Goal: Information Seeking & Learning: Check status

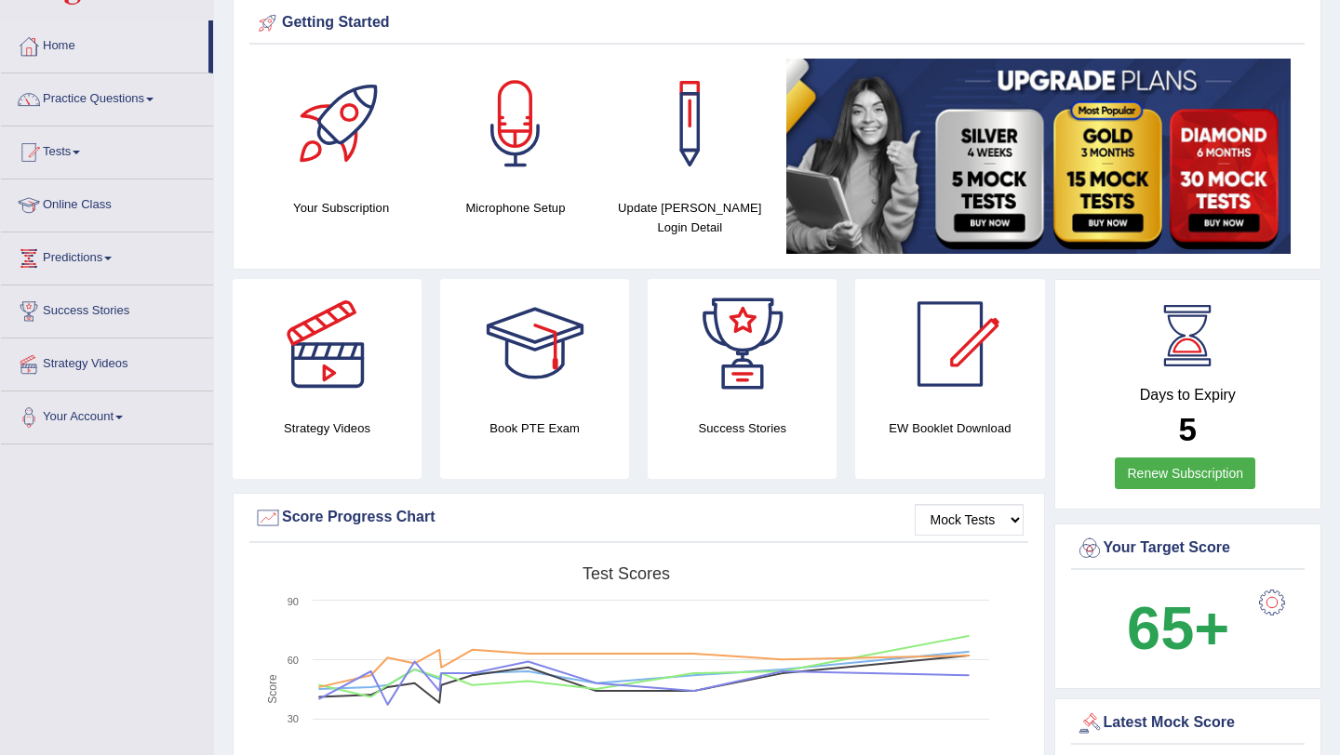
scroll to position [63, 0]
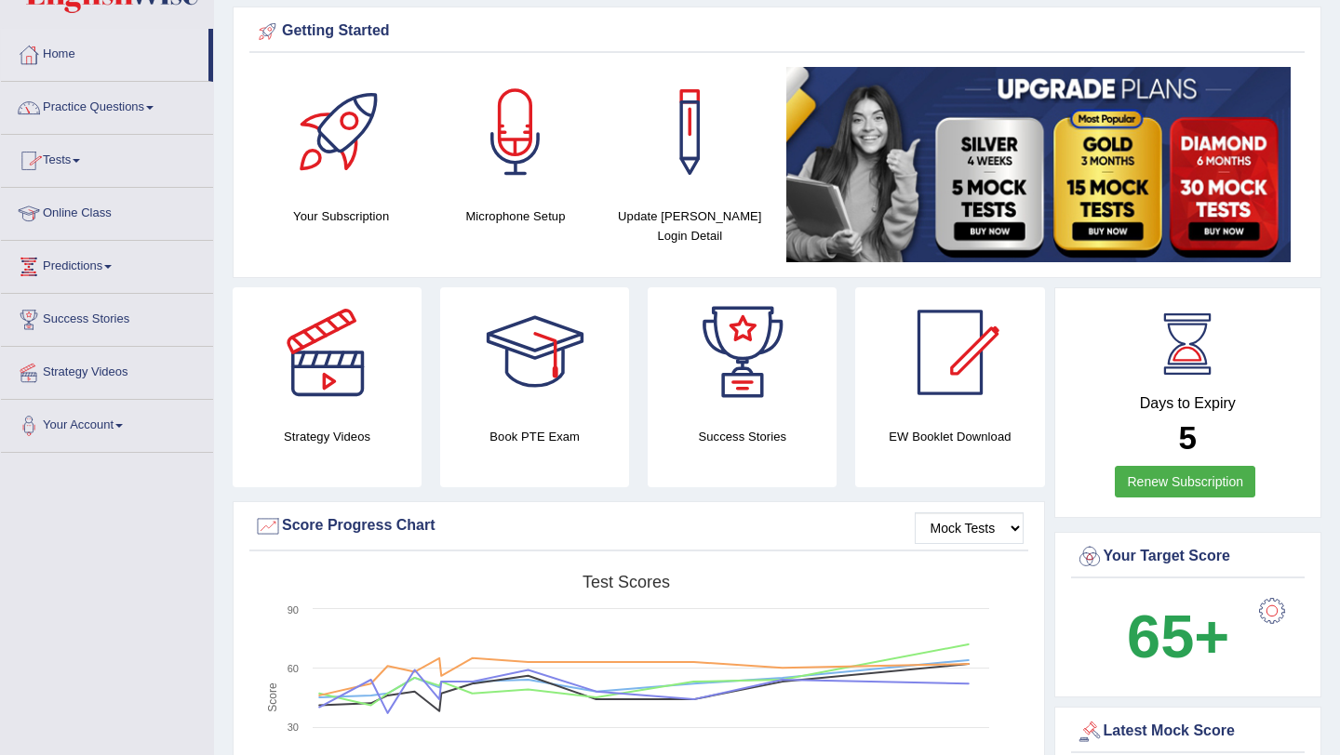
click at [72, 159] on link "Tests" at bounding box center [107, 158] width 212 height 47
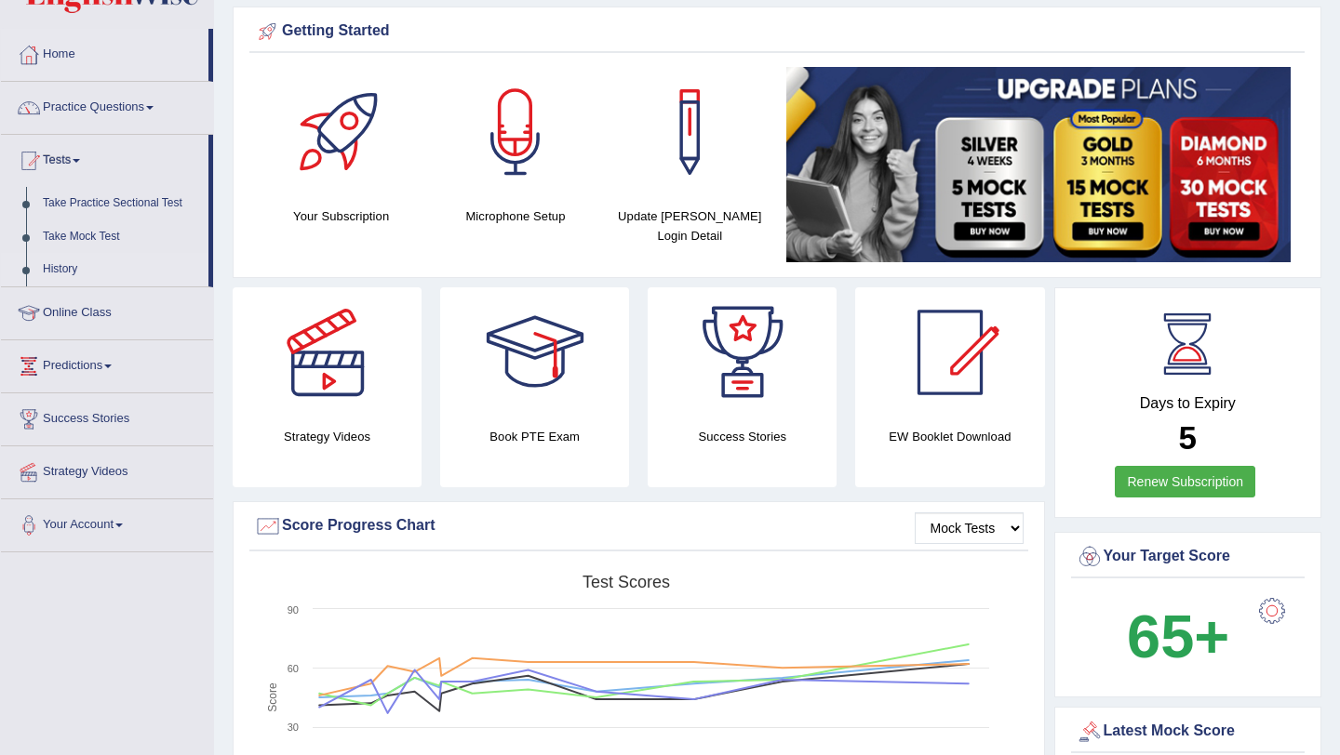
click at [72, 258] on link "History" at bounding box center [121, 269] width 174 height 33
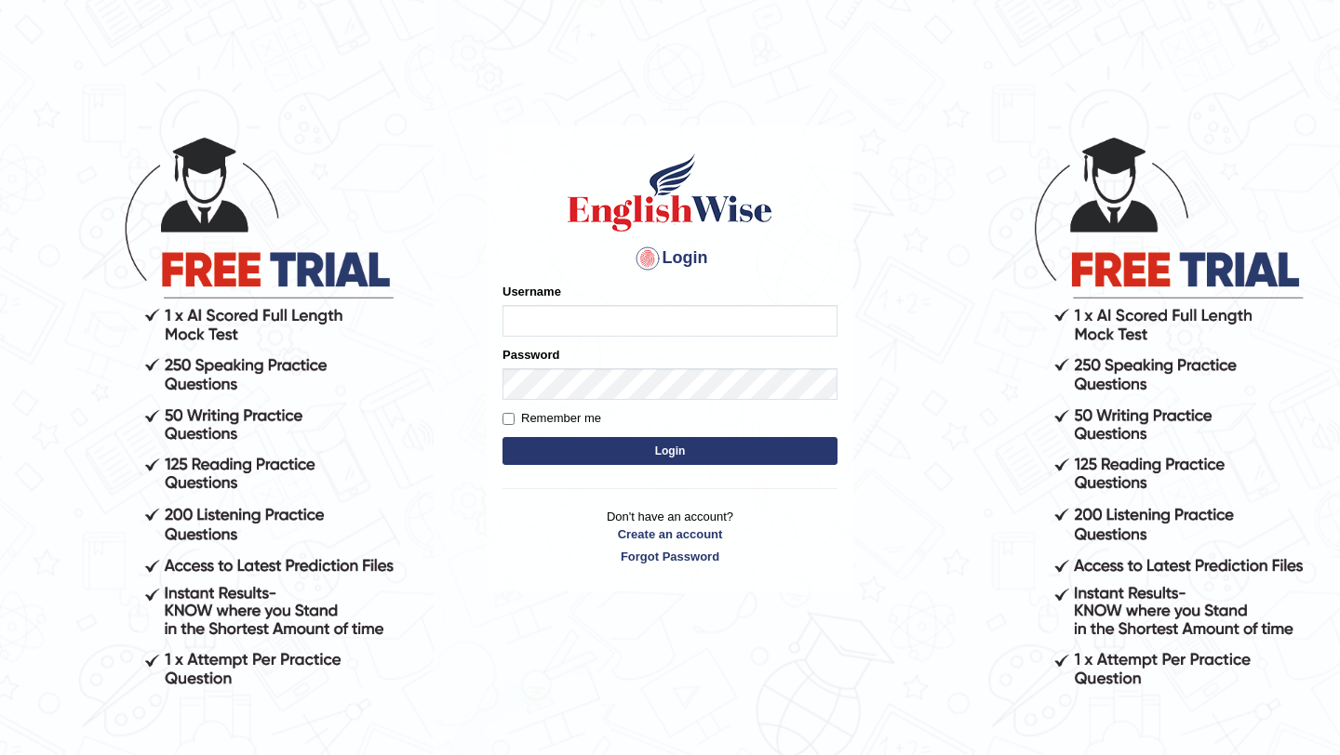
type input "burcin"
click at [701, 458] on button "Login" at bounding box center [669, 451] width 335 height 28
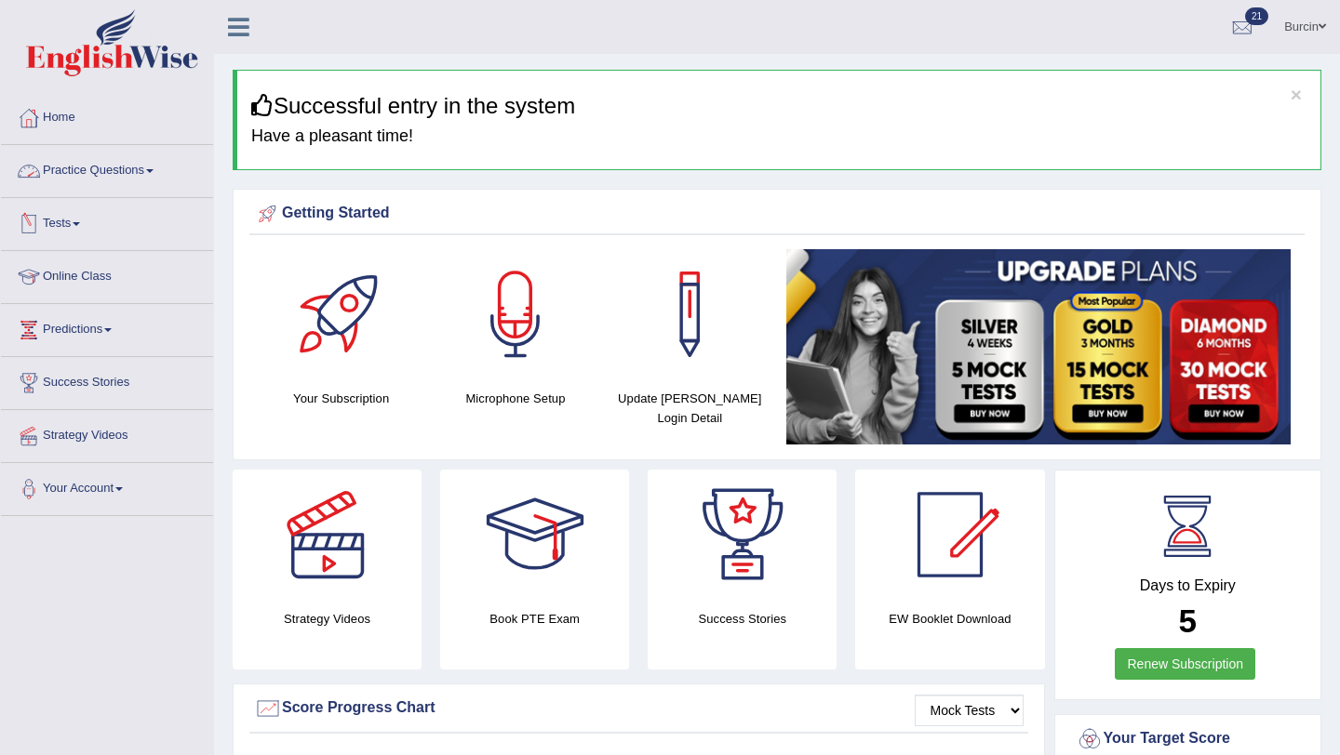
click at [80, 227] on link "Tests" at bounding box center [107, 221] width 212 height 47
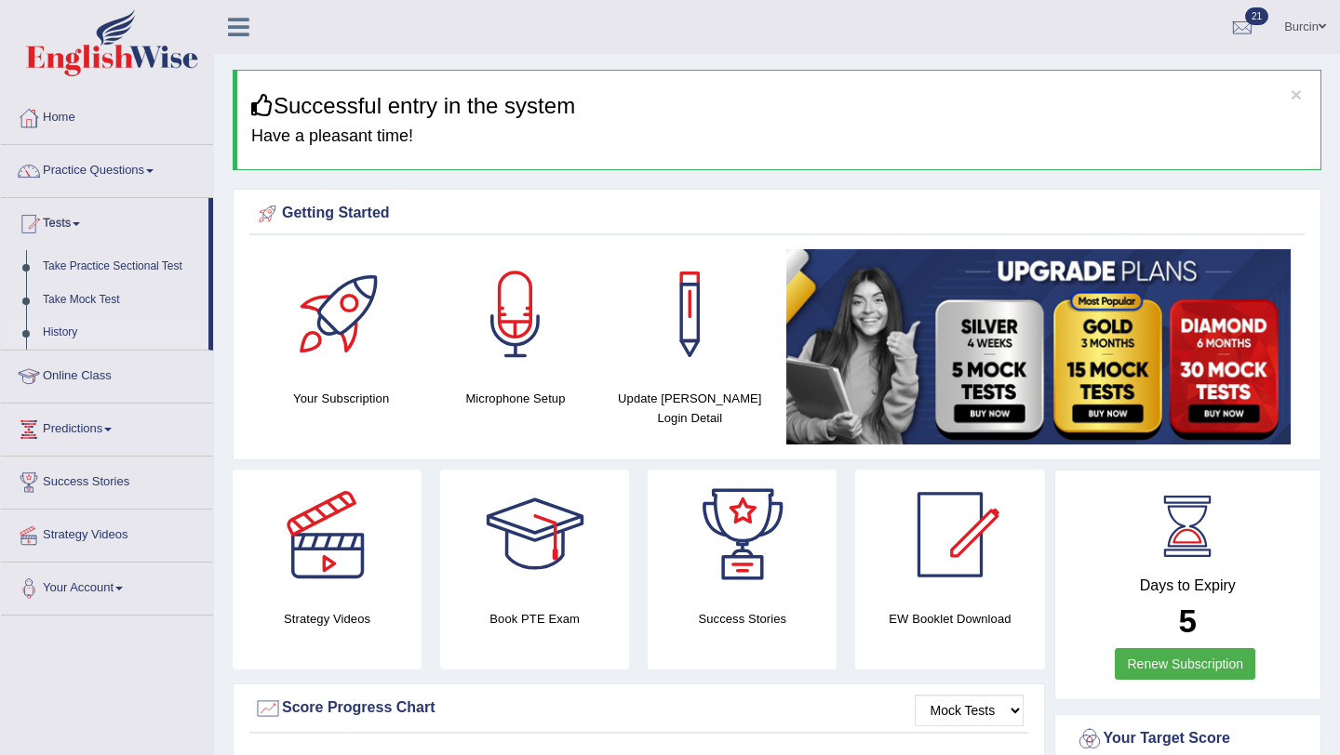
click at [54, 331] on link "History" at bounding box center [121, 332] width 174 height 33
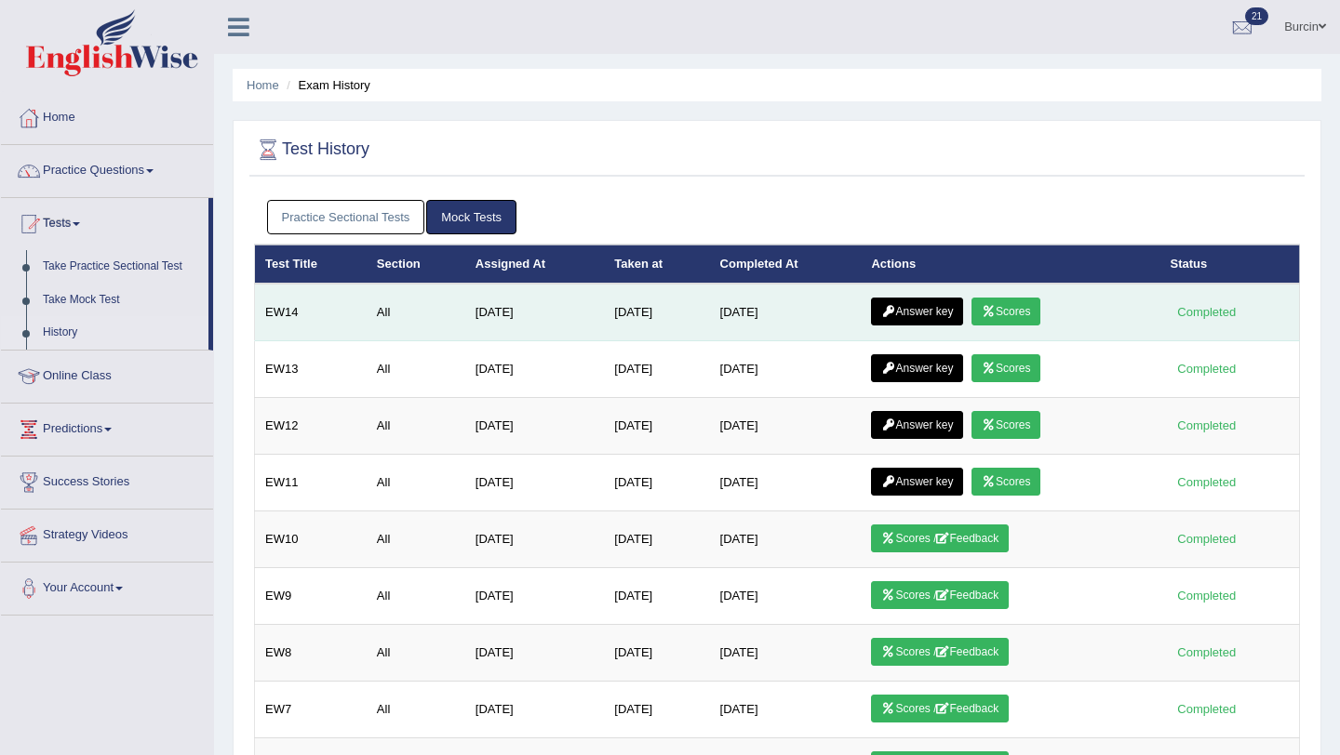
click at [1029, 308] on link "Scores" at bounding box center [1005, 312] width 69 height 28
click at [918, 315] on link "Answer key" at bounding box center [917, 312] width 92 height 28
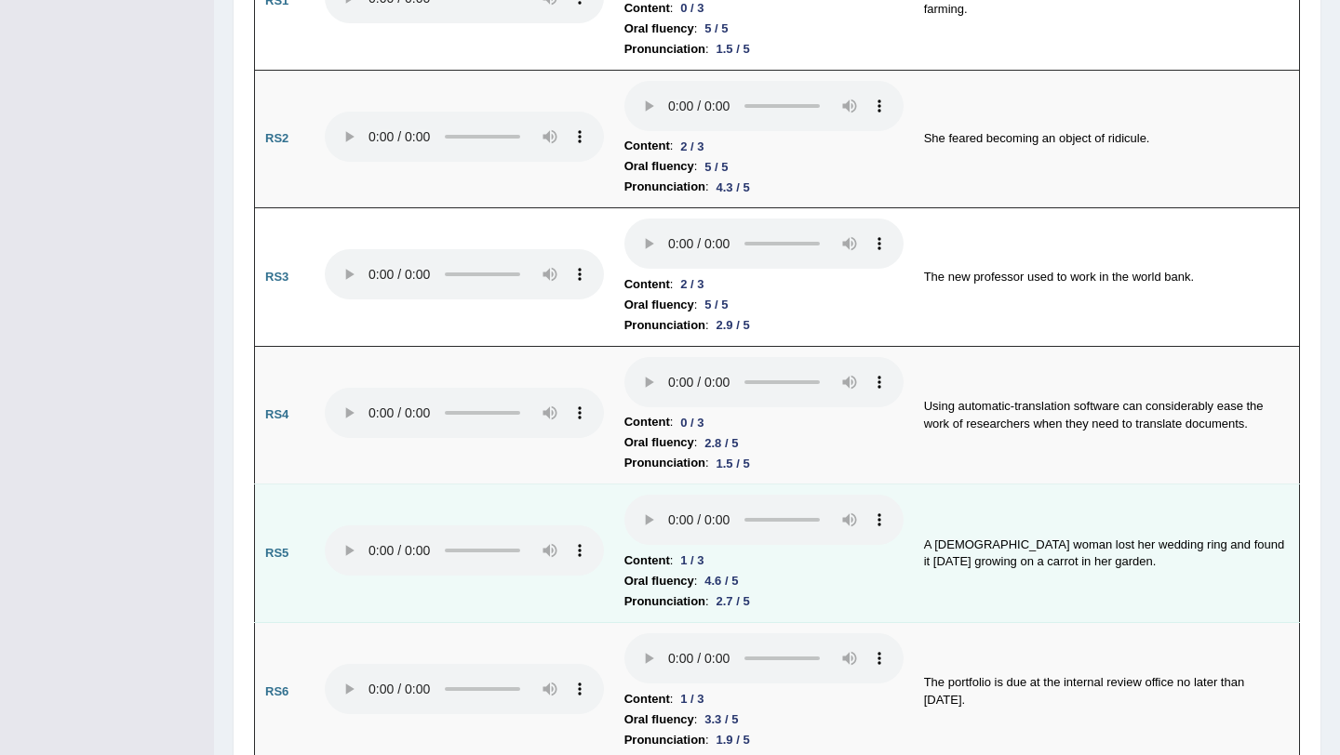
scroll to position [1341, 0]
drag, startPoint x: 924, startPoint y: 534, endPoint x: 1000, endPoint y: 598, distance: 99.7
click at [1000, 598] on td "A Swedish woman lost her wedding ring and found it sixteen years later growing …" at bounding box center [1107, 553] width 386 height 139
copy td "A Swedish woman lost her wedding ring and found it sixteen years later growing …"
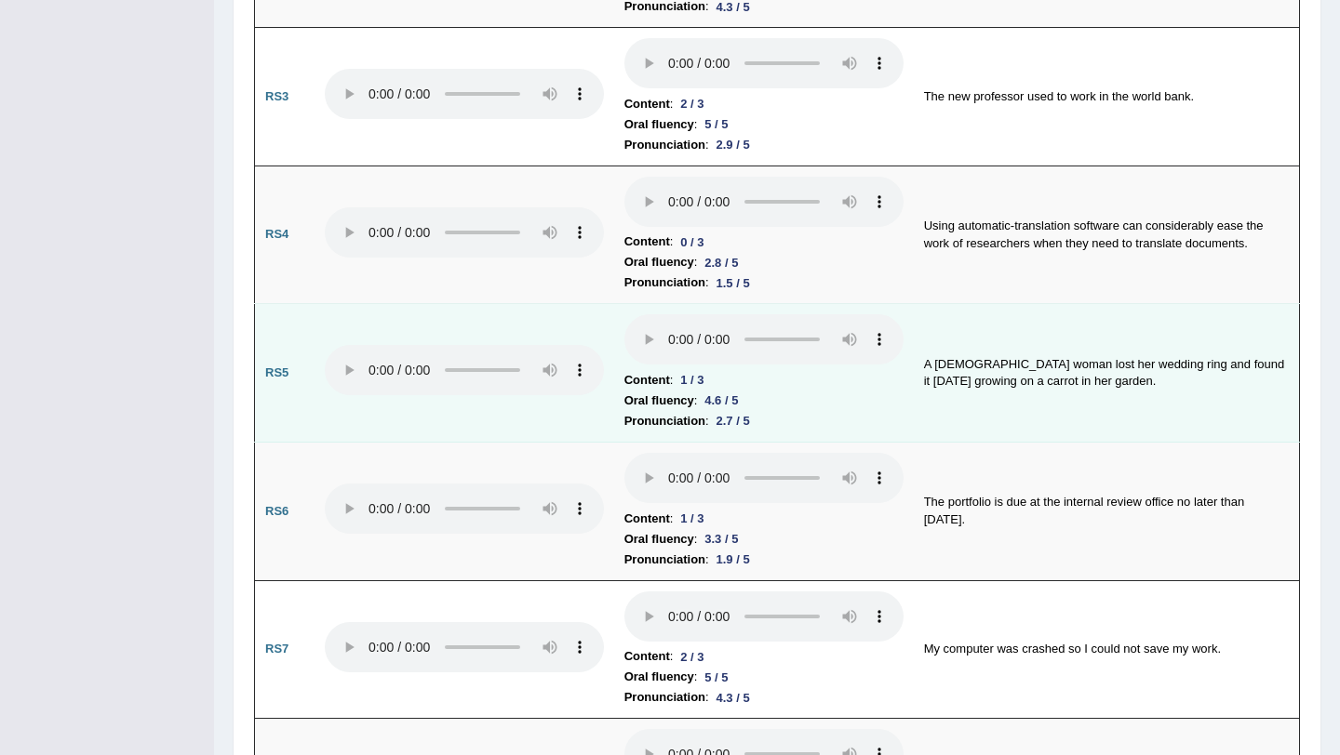
scroll to position [1529, 0]
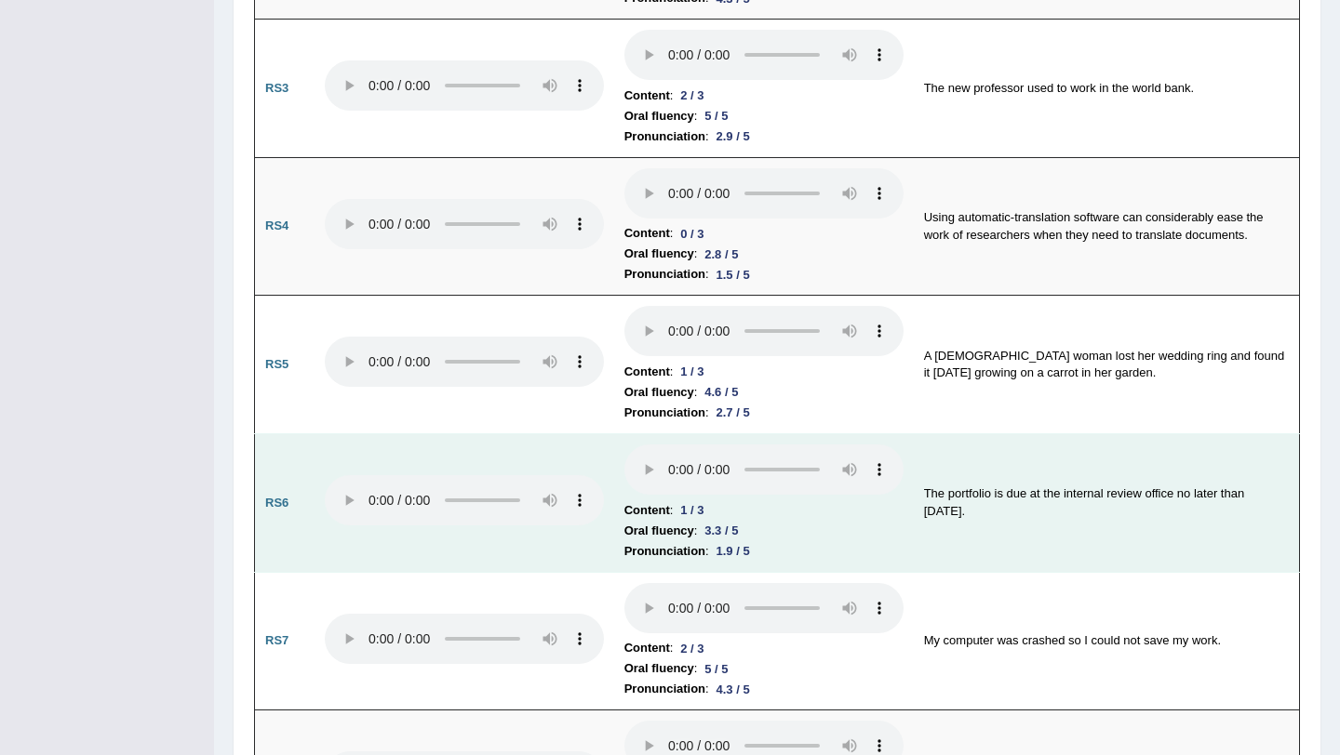
drag, startPoint x: 920, startPoint y: 474, endPoint x: 965, endPoint y: 513, distance: 59.3
click at [965, 513] on td "The portfolio is due at the internal review office no later than Tuesday." at bounding box center [1107, 503] width 386 height 139
copy td "The portfolio is due at the internal review office no later than Tuesday."
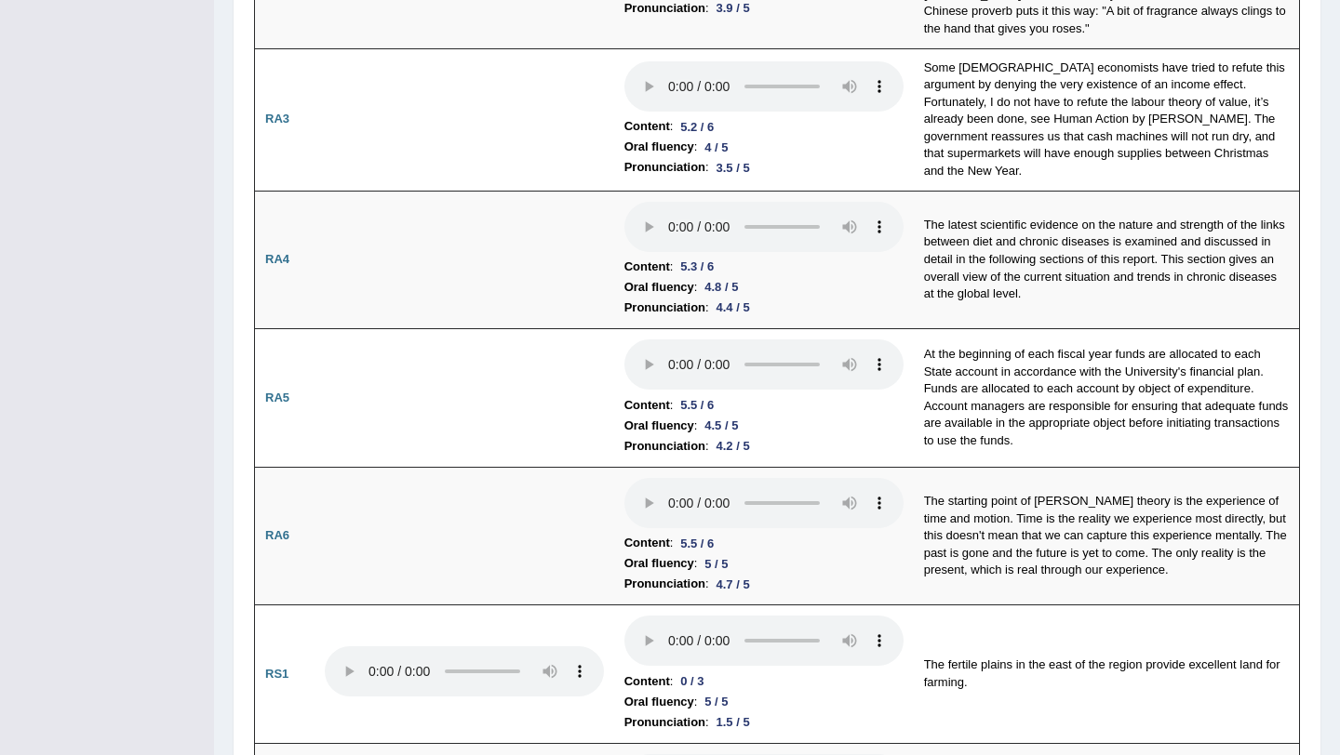
scroll to position [0, 0]
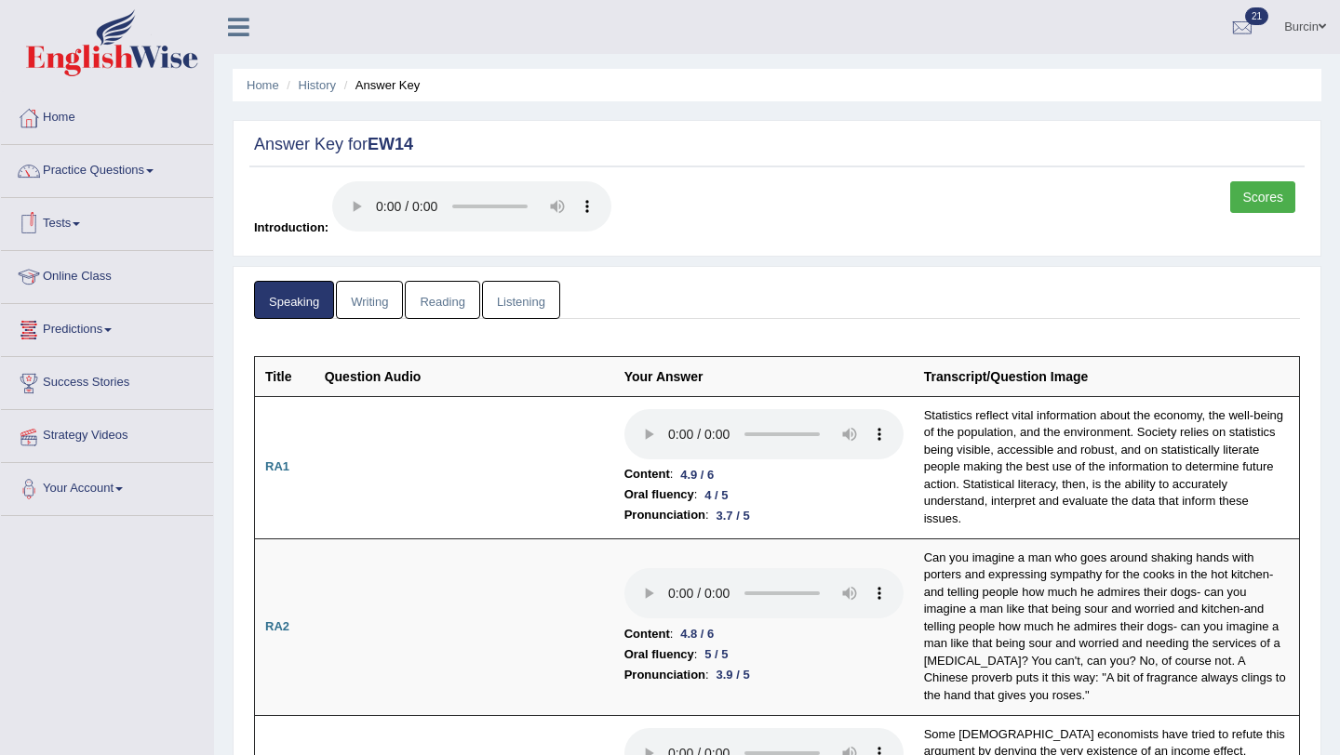
click at [82, 227] on link "Tests" at bounding box center [107, 221] width 212 height 47
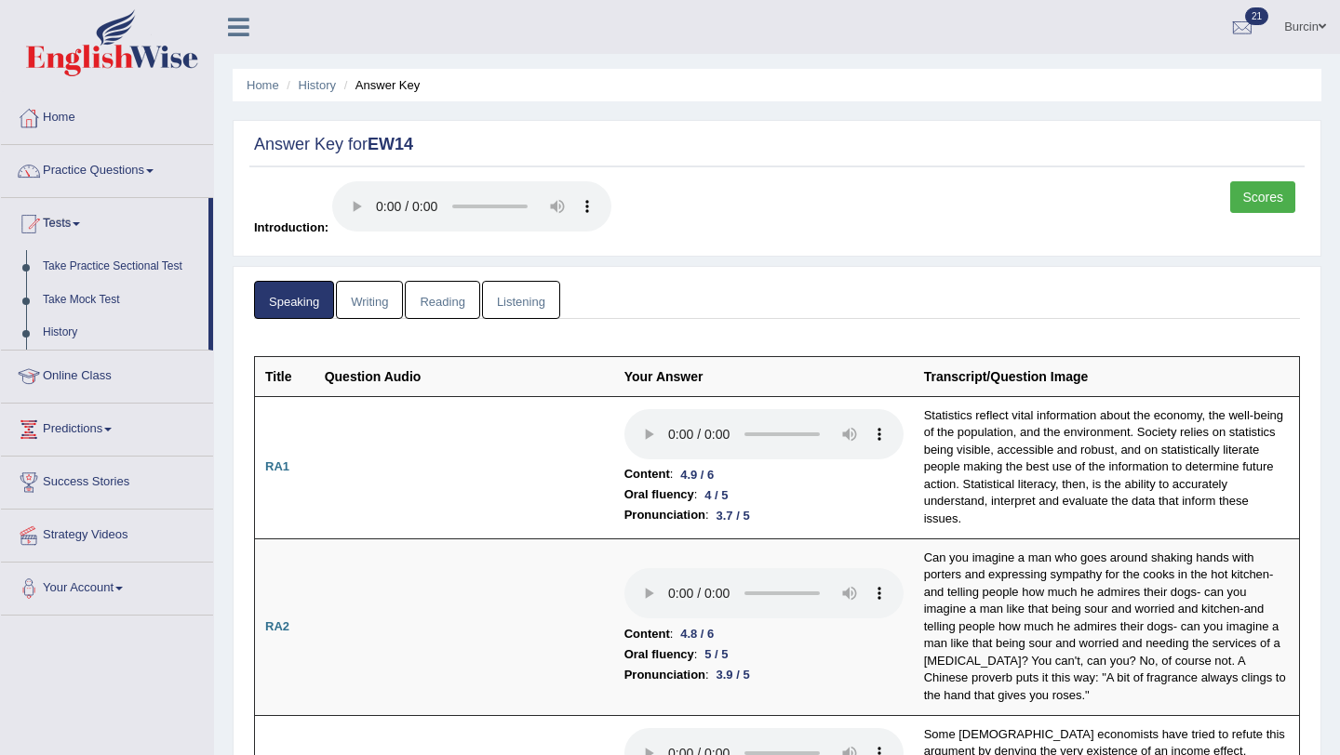
click at [533, 301] on link "Listening" at bounding box center [521, 300] width 78 height 38
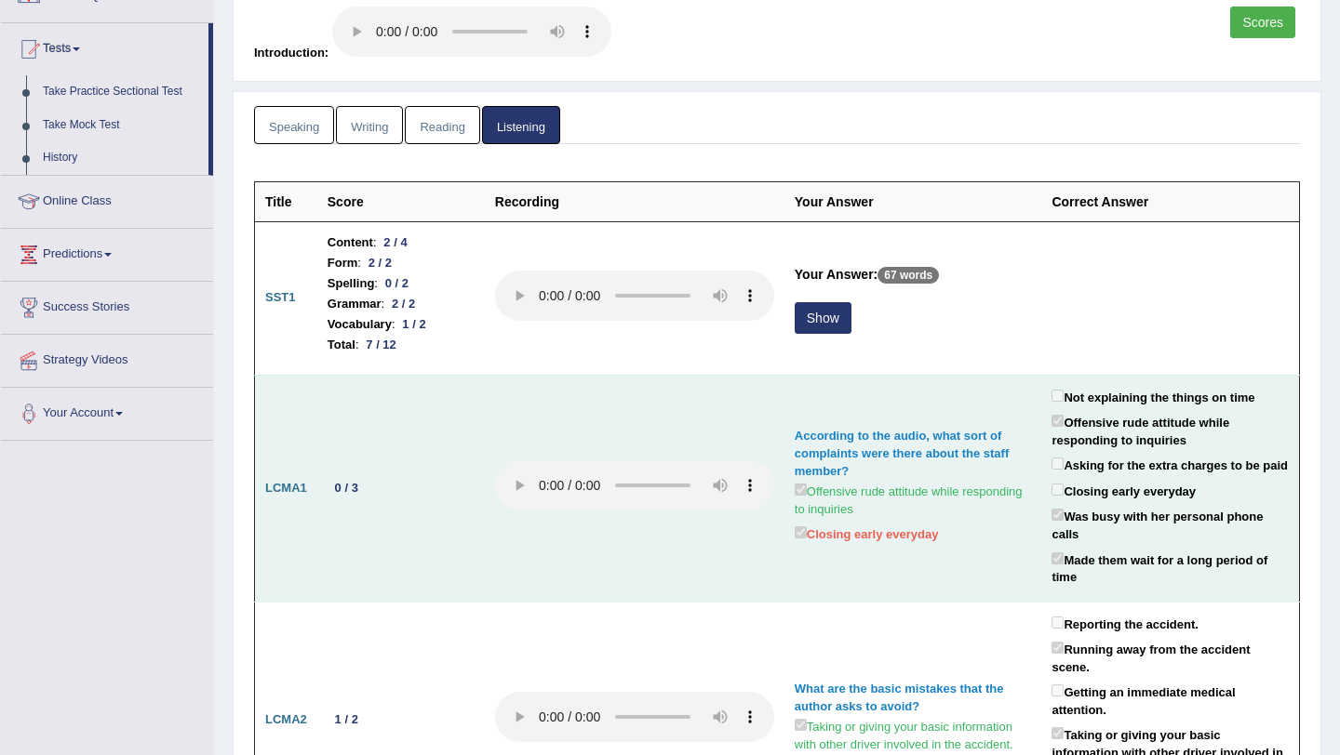
scroll to position [180, 0]
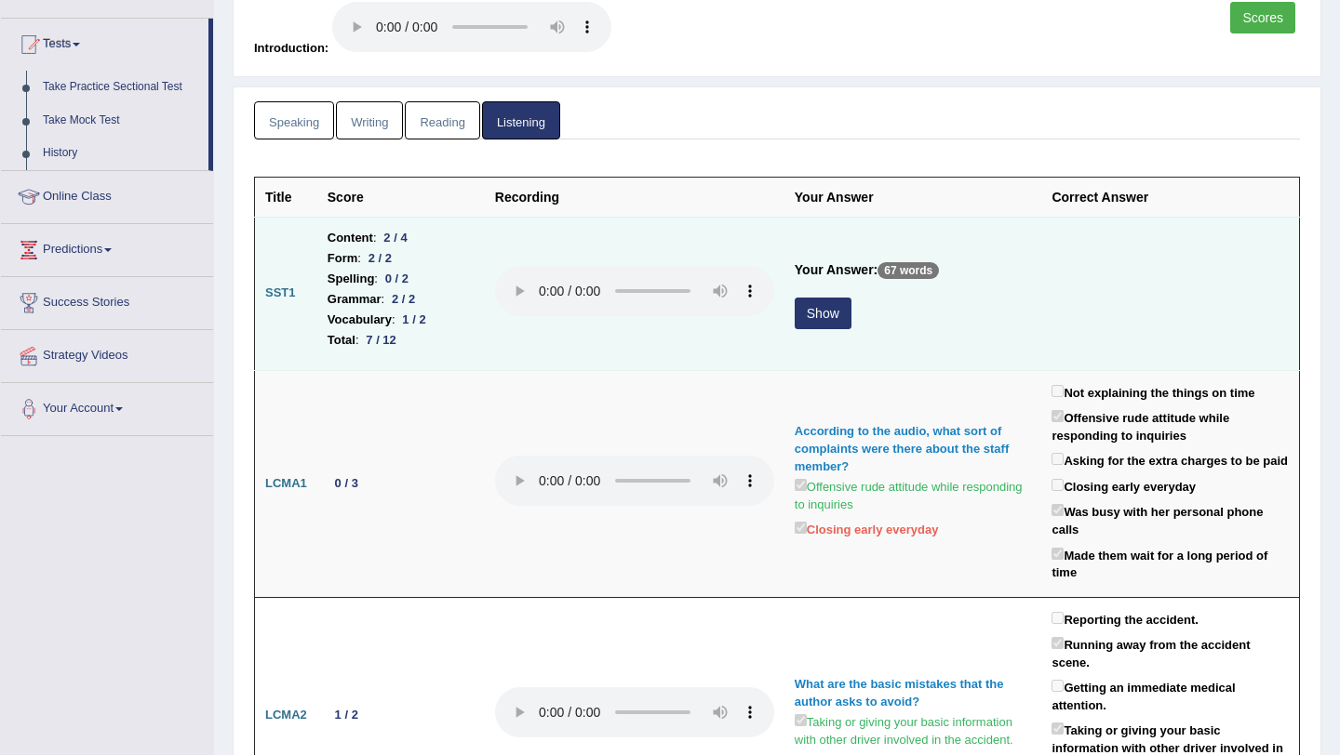
click at [822, 300] on button "Show" at bounding box center [822, 314] width 57 height 32
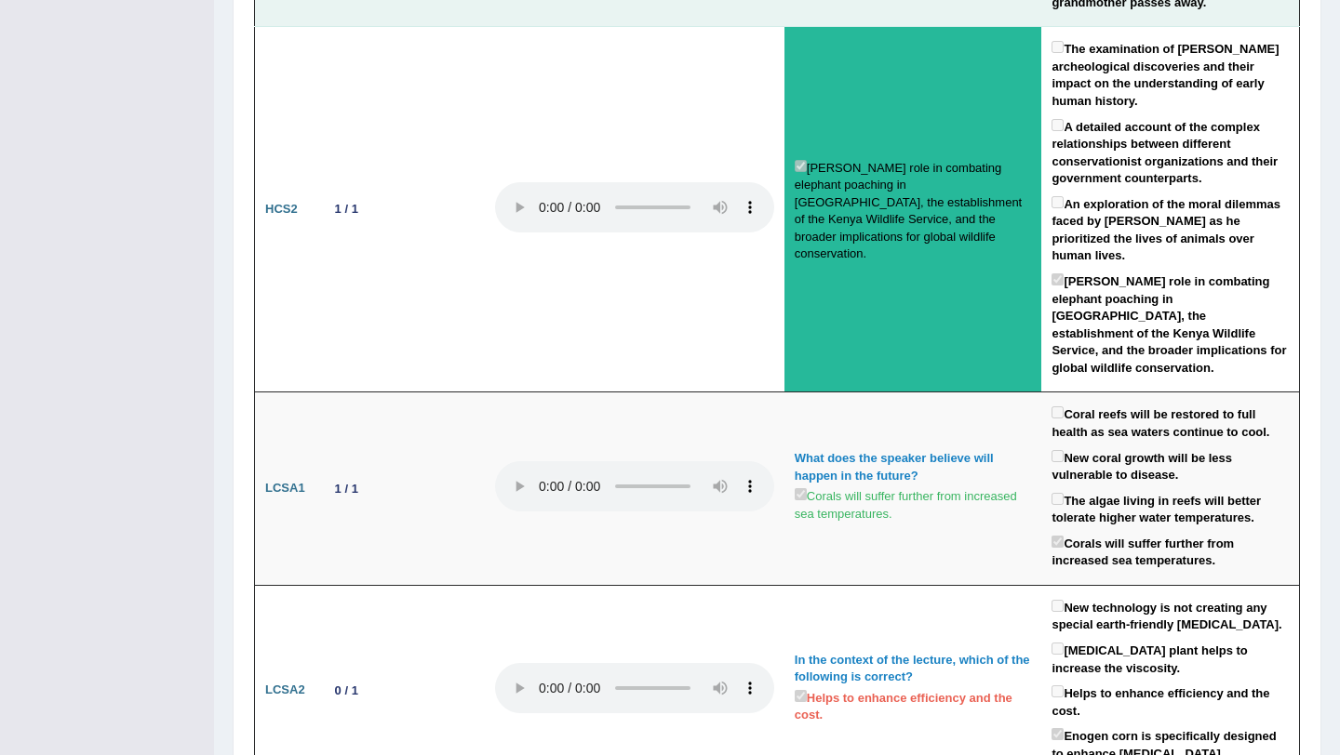
scroll to position [2729, 0]
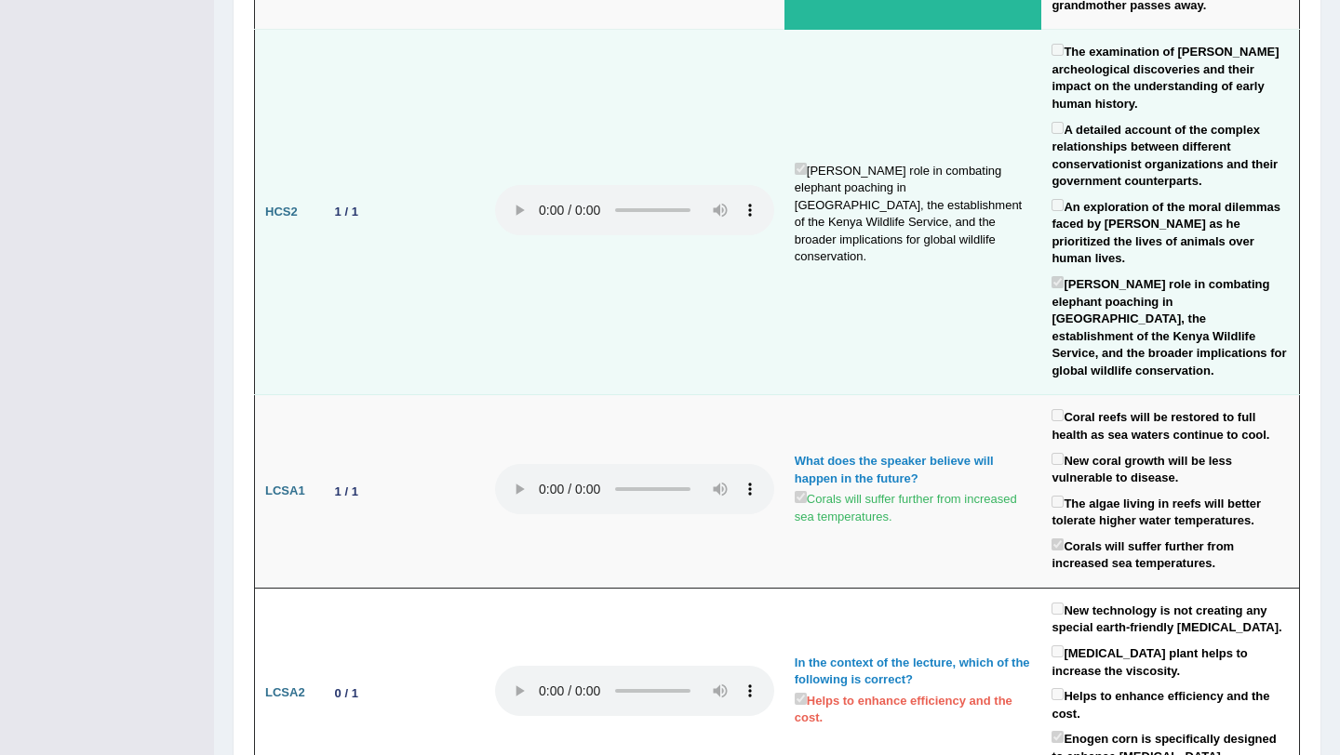
click at [295, 205] on b "HCS2" at bounding box center [281, 212] width 33 height 14
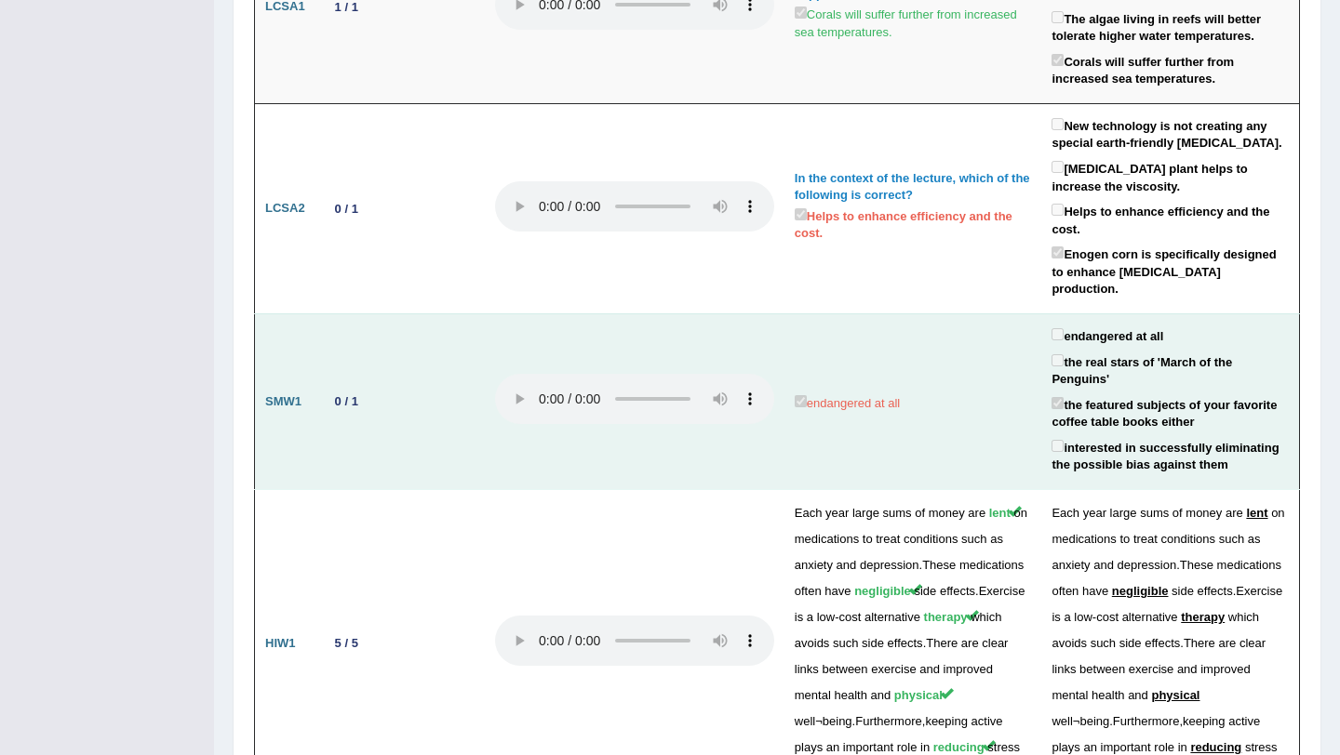
scroll to position [3214, 0]
drag, startPoint x: 1068, startPoint y: 342, endPoint x: 1208, endPoint y: 358, distance: 140.4
click at [1208, 393] on label "the featured subjects of your favorite coffee table books either" at bounding box center [1169, 412] width 237 height 38
copy label "the featured subjects of your favorite coffee table books either"
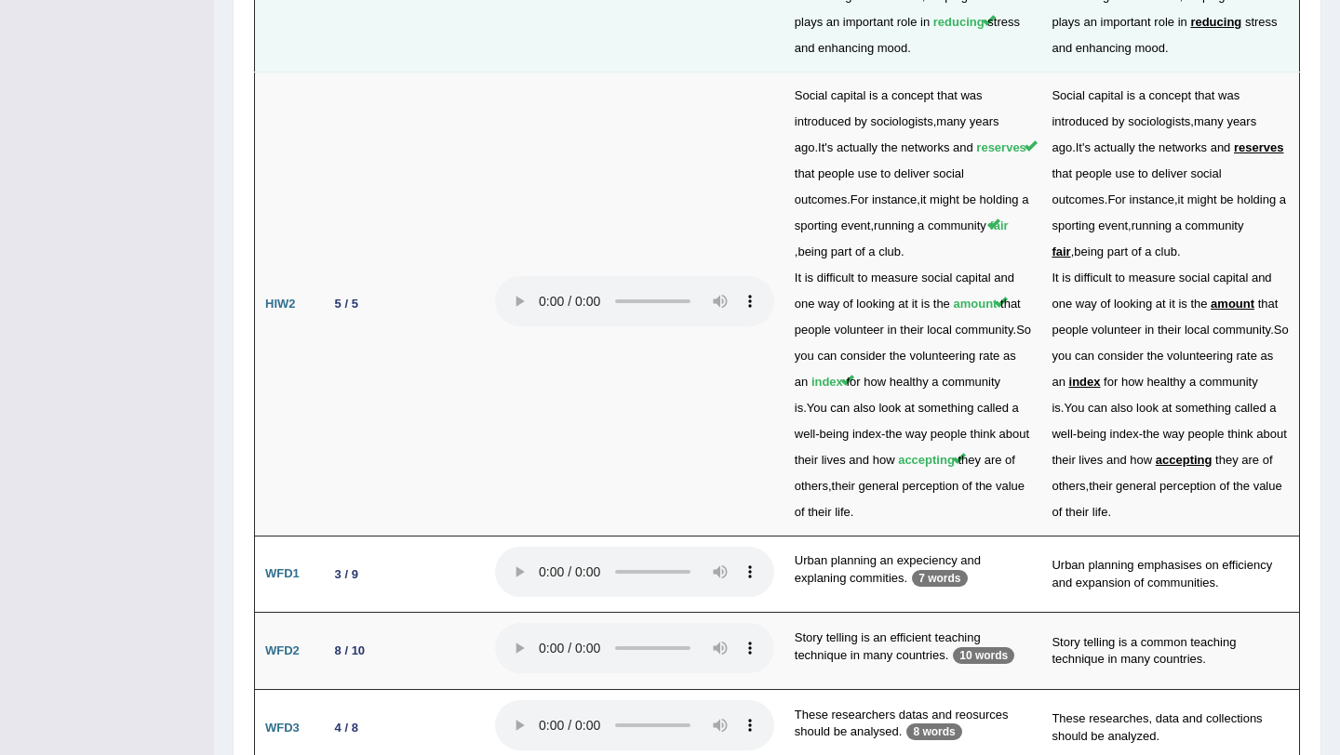
scroll to position [3981, 0]
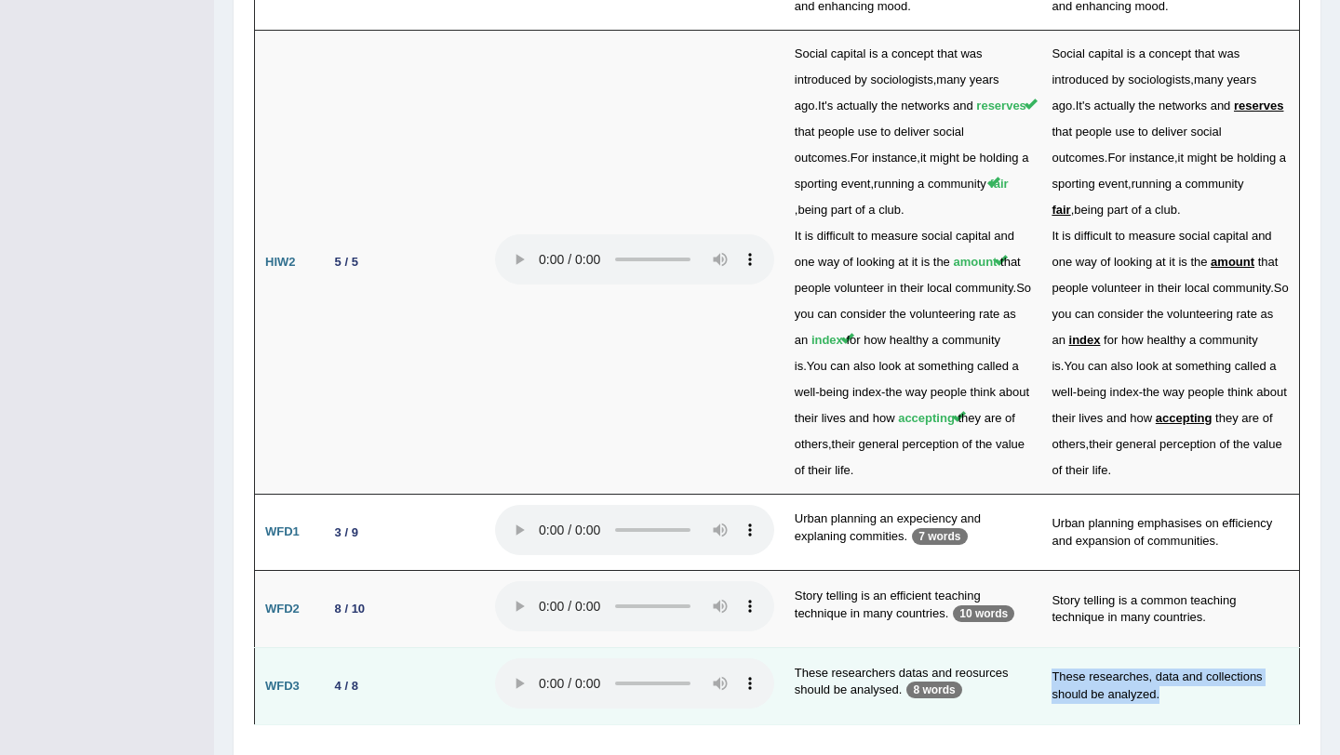
drag, startPoint x: 1050, startPoint y: 604, endPoint x: 1189, endPoint y: 653, distance: 147.1
click at [1189, 653] on td "These researches, data and collections should be analyzed." at bounding box center [1170, 686] width 258 height 77
copy td "These researches, data and collections should be analyzed."
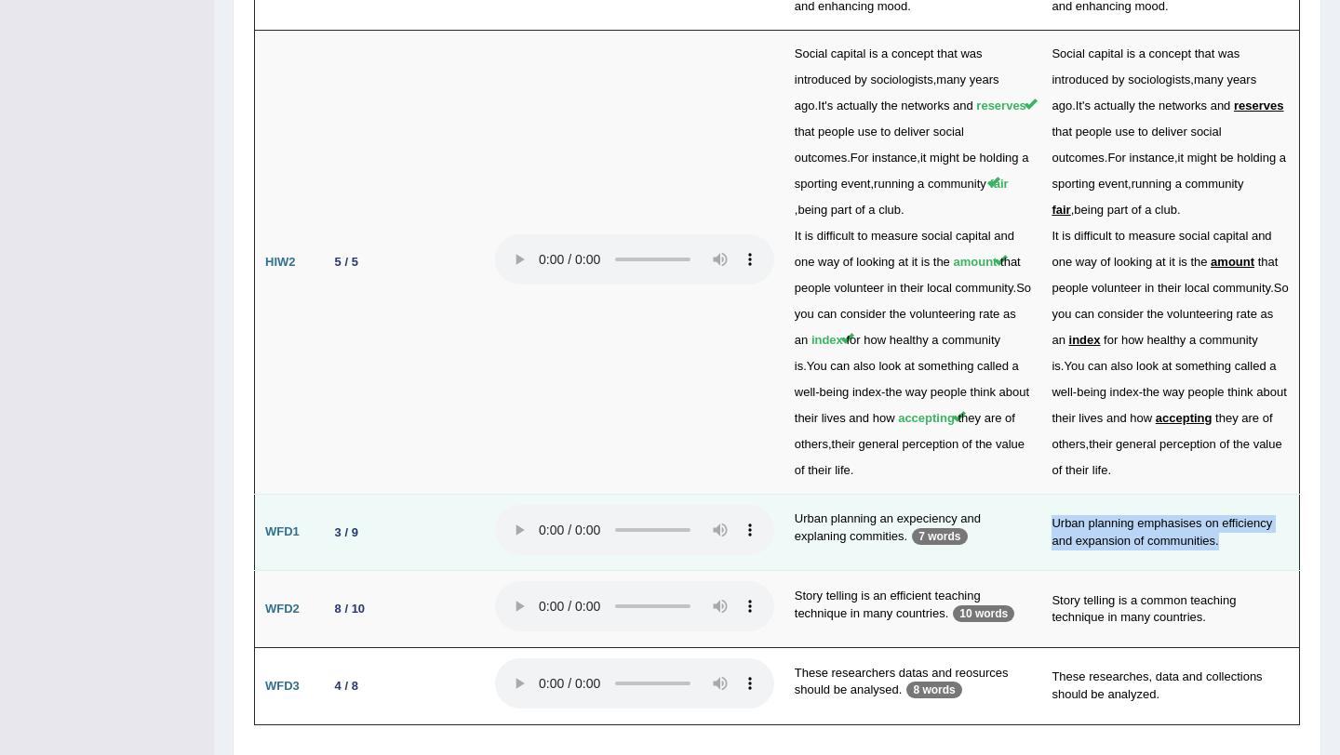
drag, startPoint x: 1053, startPoint y: 458, endPoint x: 1236, endPoint y: 488, distance: 185.8
click at [1236, 494] on td "Urban planning emphasises on efficiency and expansion of communities." at bounding box center [1170, 532] width 258 height 77
copy td "Urban planning emphasises on efficiency and expansion of communities."
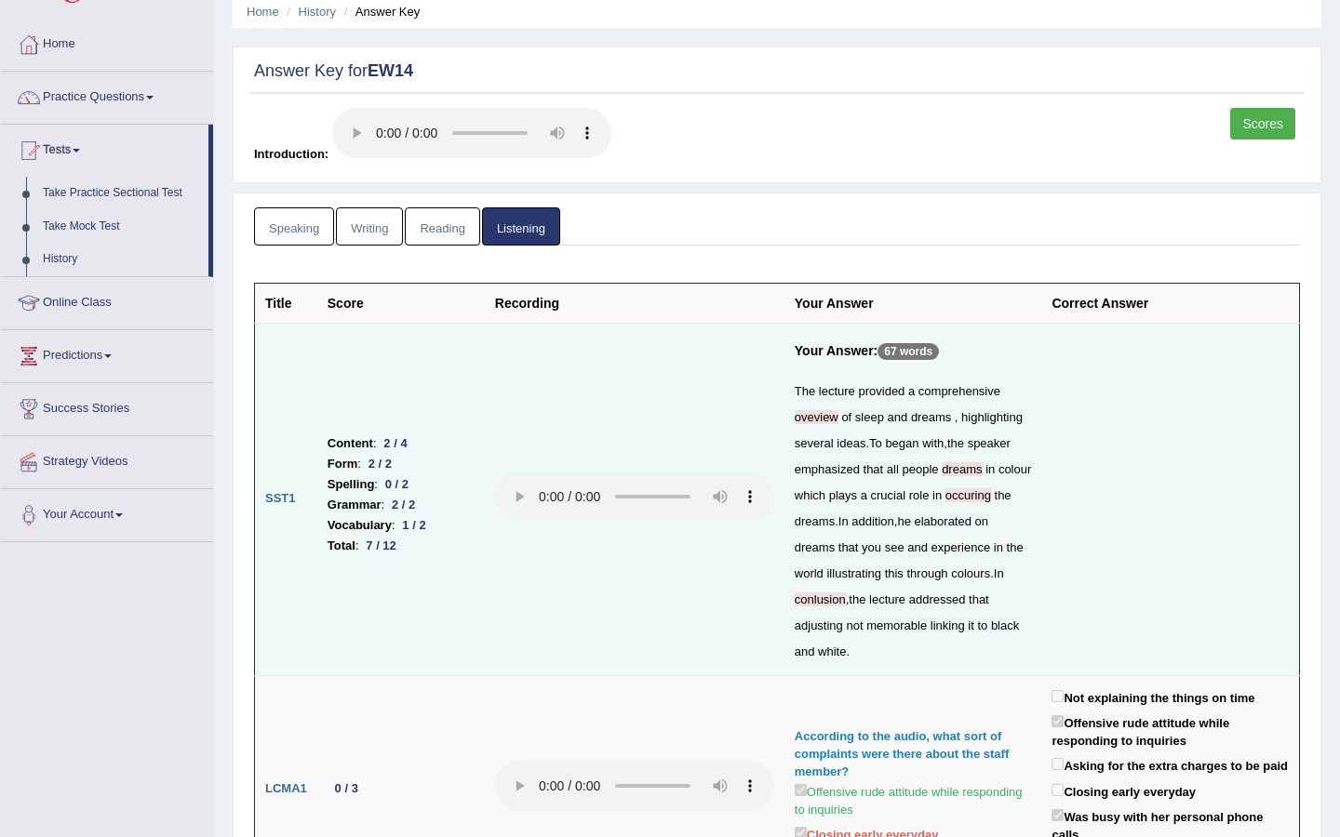
scroll to position [0, 0]
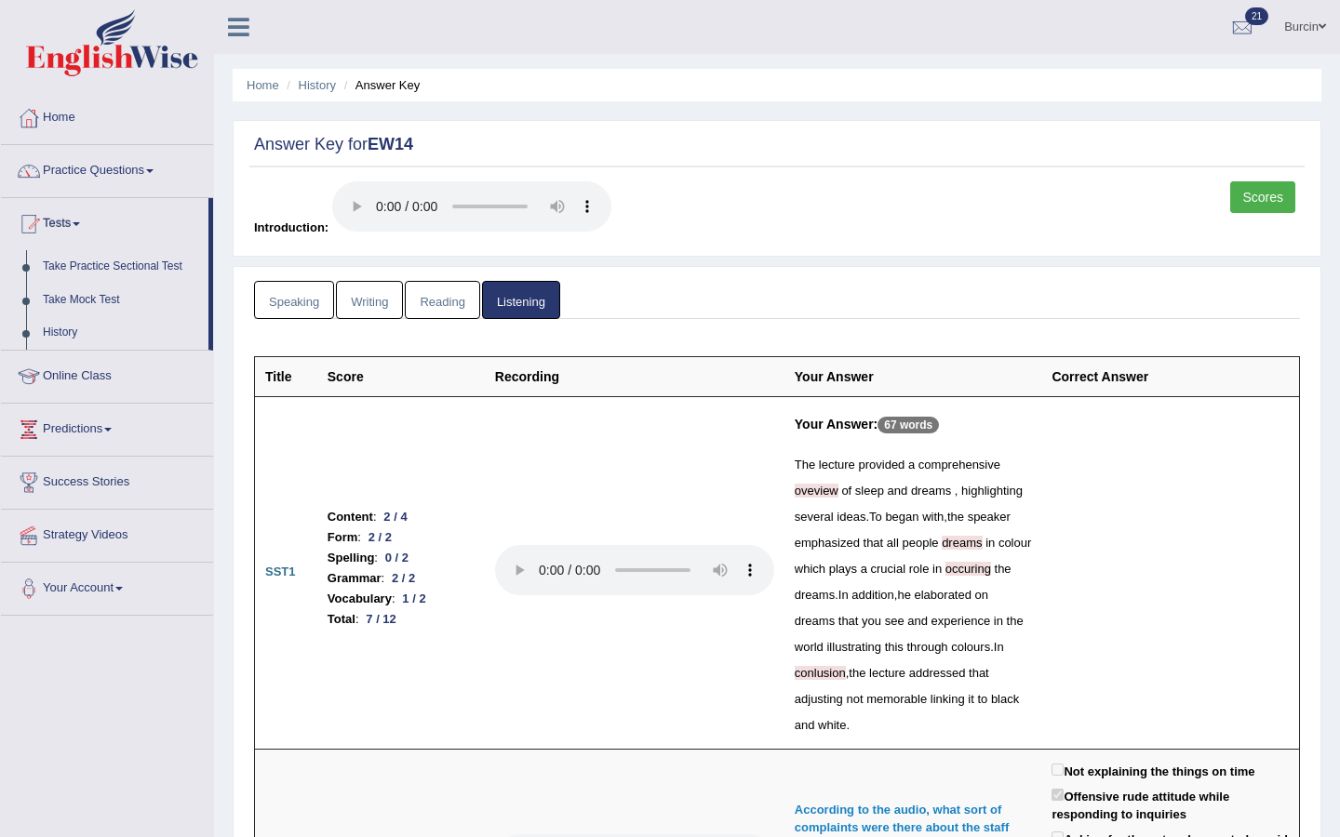
click at [450, 300] on link "Reading" at bounding box center [442, 300] width 74 height 38
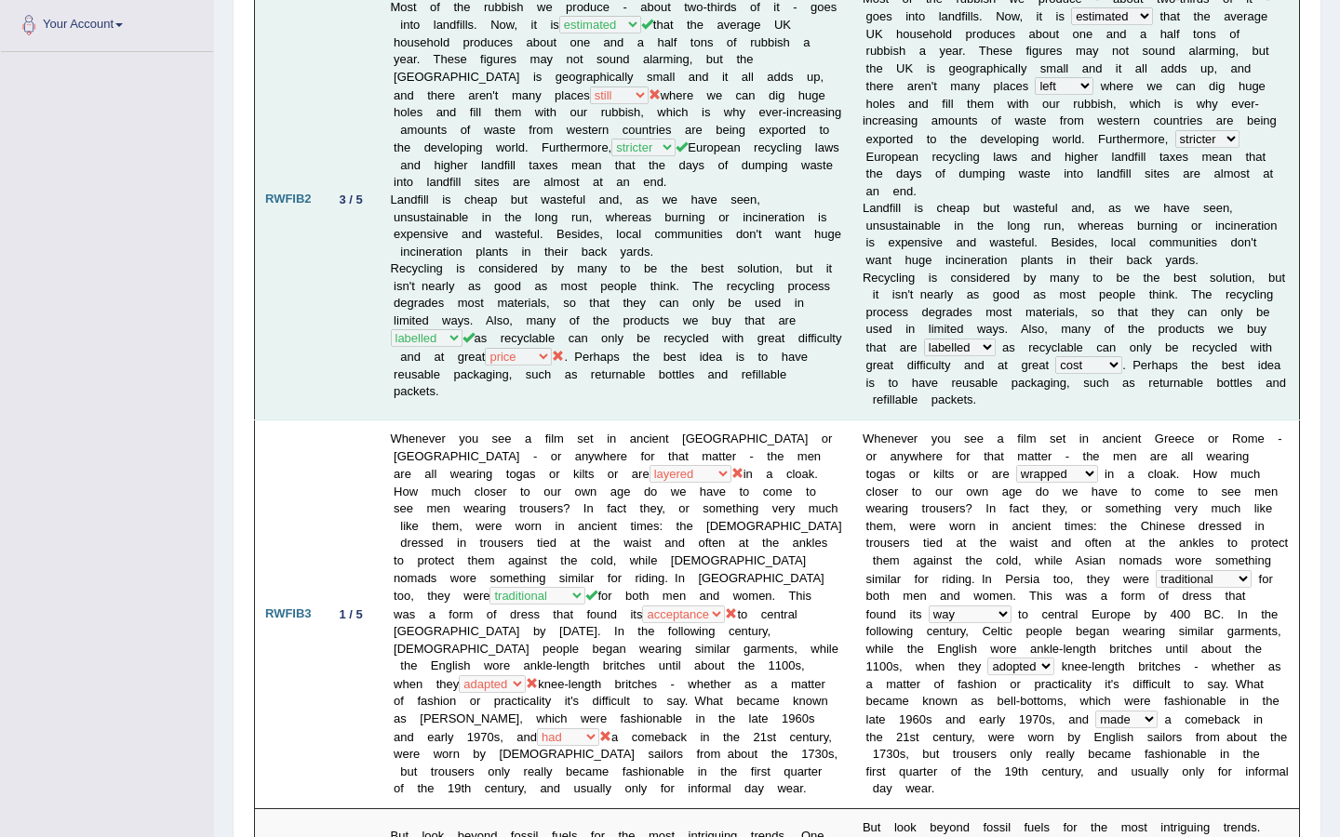
scroll to position [565, 0]
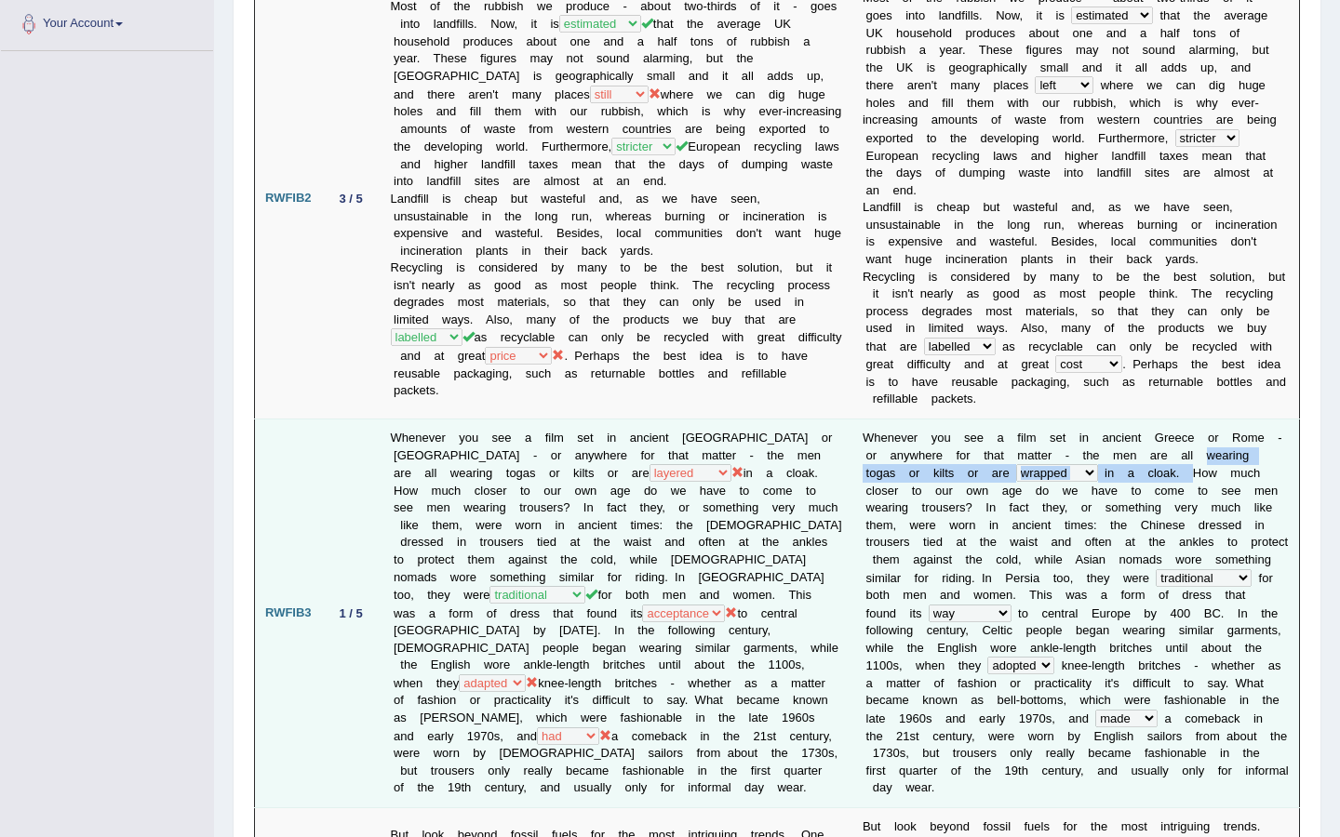
drag, startPoint x: 1198, startPoint y: 437, endPoint x: 1146, endPoint y: 460, distance: 56.7
click at [1146, 460] on td "W h e n e v e r y o u s e e a f i l m s e t i n a n c i e n t G r e e c e o r R…" at bounding box center [1075, 614] width 447 height 389
copy td "w e a r i n g t o g a s o r k i l t s o r a r e layered surrounded wrapped fitt…"
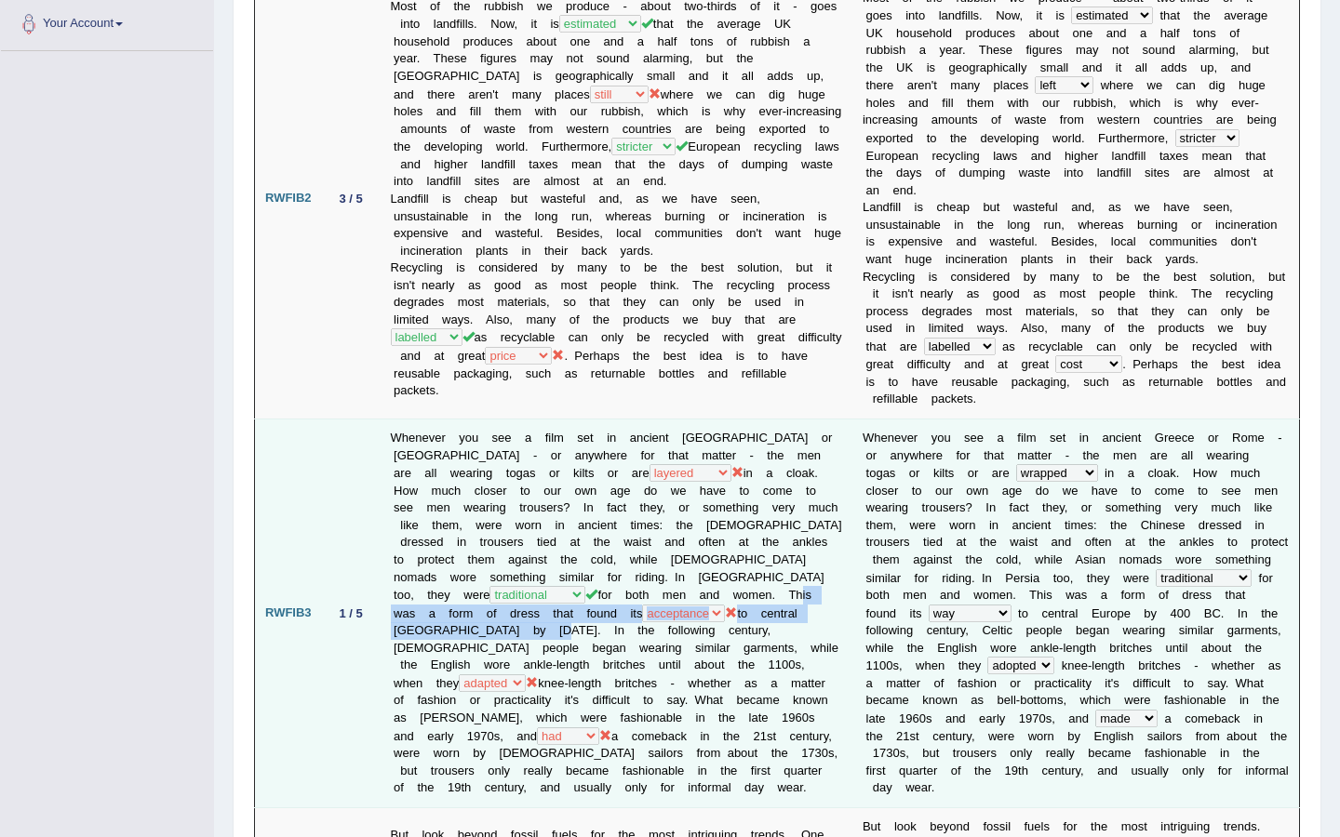
drag, startPoint x: 522, startPoint y: 573, endPoint x: 703, endPoint y: 594, distance: 182.7
click at [703, 594] on td "Whenever you see a film set in ancient Greece or Rome - or anywhere for that ma…" at bounding box center [616, 614] width 472 height 389
copy td "This was a form of dress that found its way path route acceptance to central Eu…"
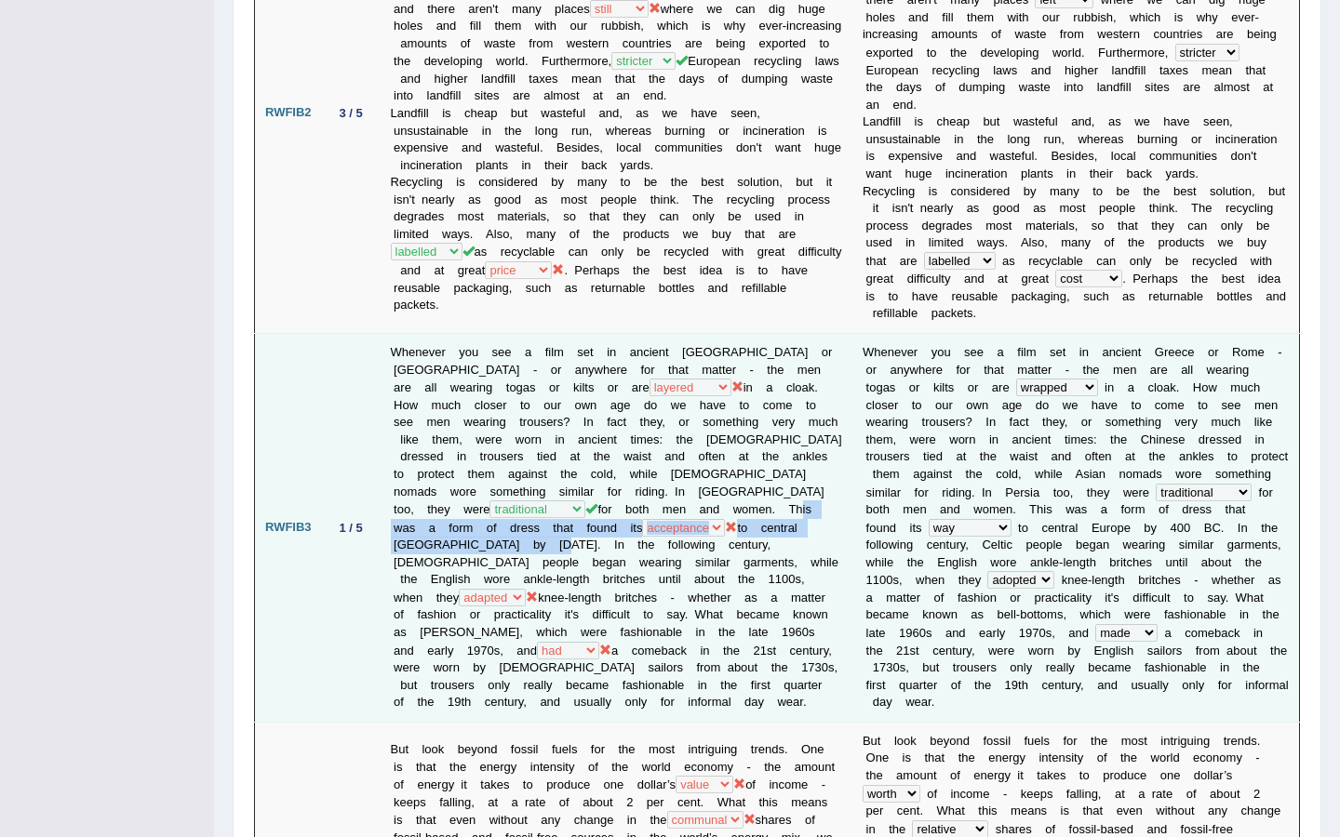
scroll to position [655, 0]
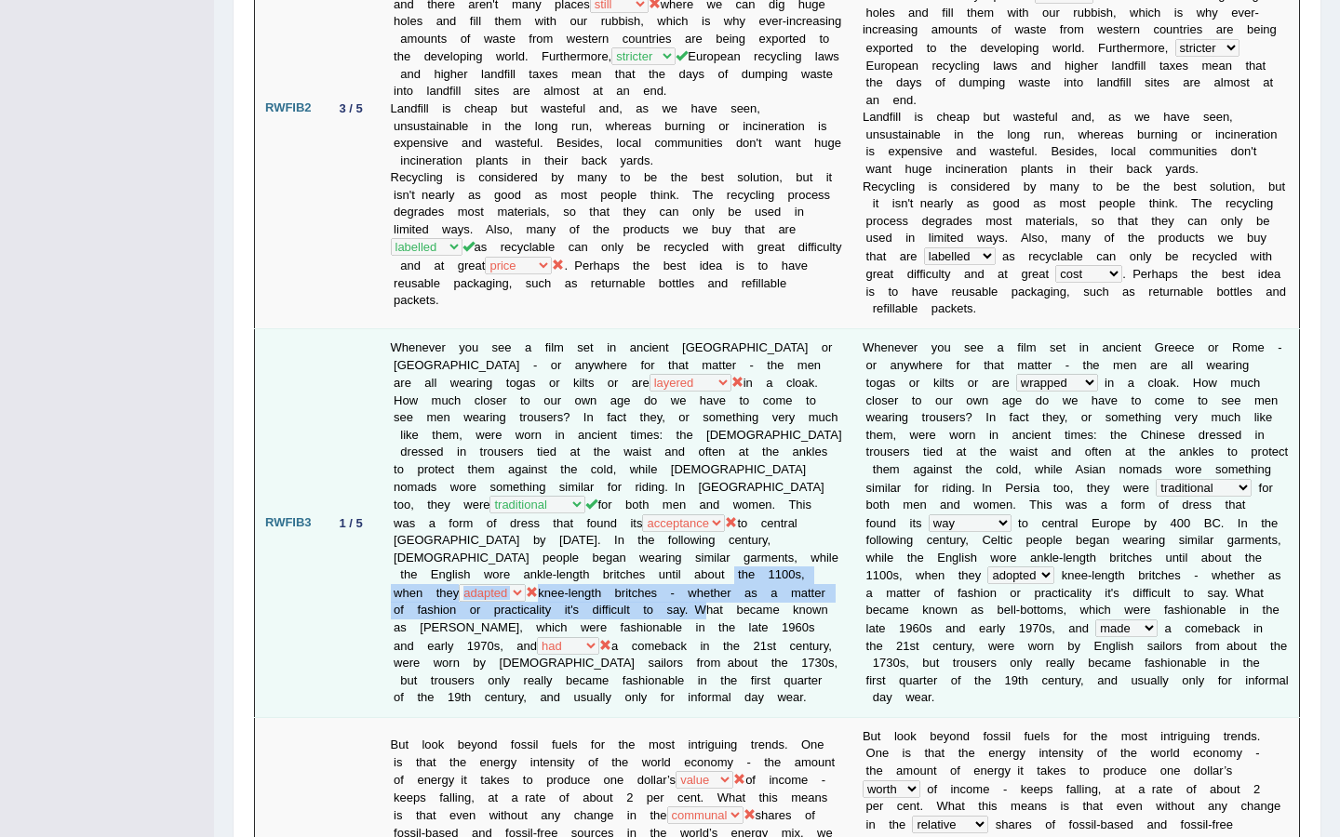
drag, startPoint x: 787, startPoint y: 538, endPoint x: 681, endPoint y: 578, distance: 113.3
click at [681, 578] on td "Whenever you see a film set in ancient Greece or Rome - or anywhere for that ma…" at bounding box center [616, 523] width 472 height 389
copy td "when they adapted altered adopted changed knee-length britches - whether as a m…"
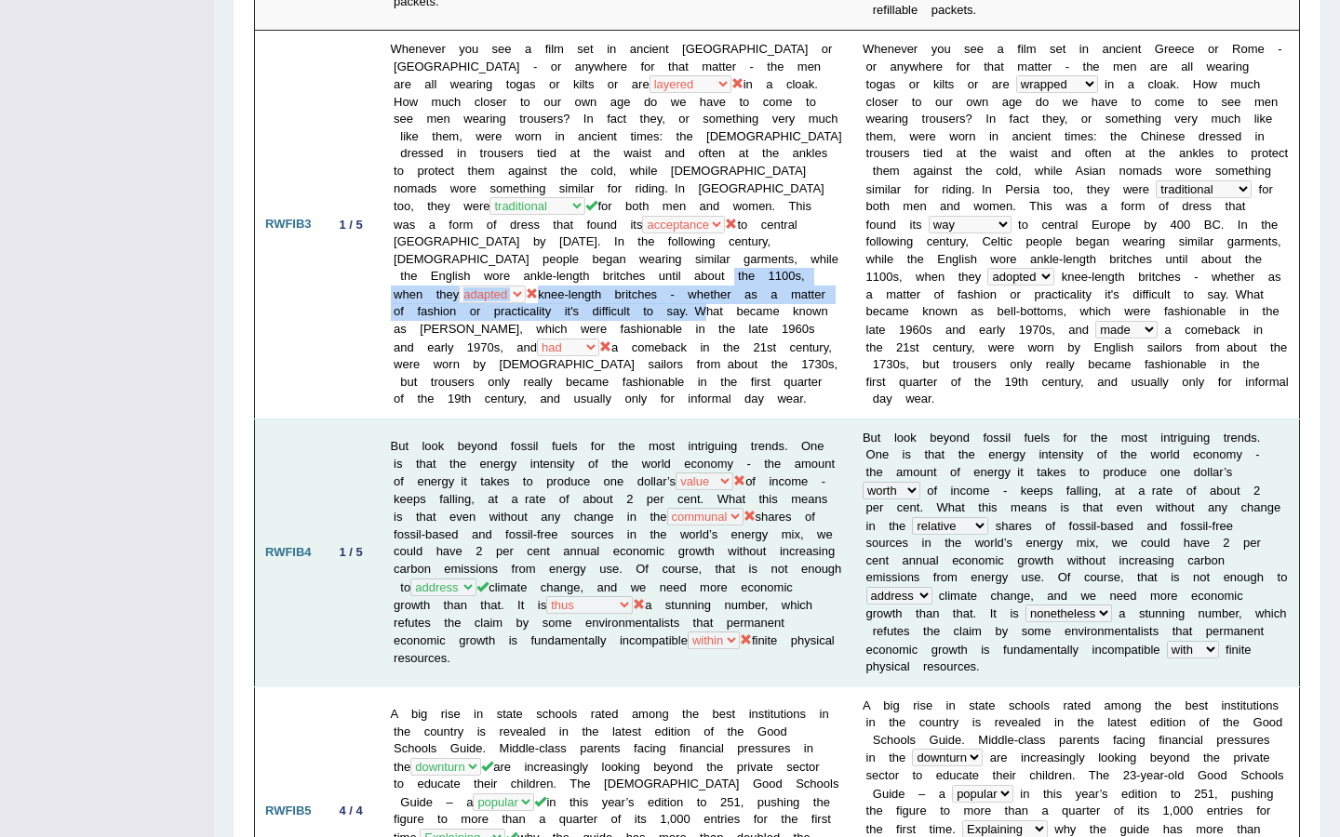
scroll to position [957, 0]
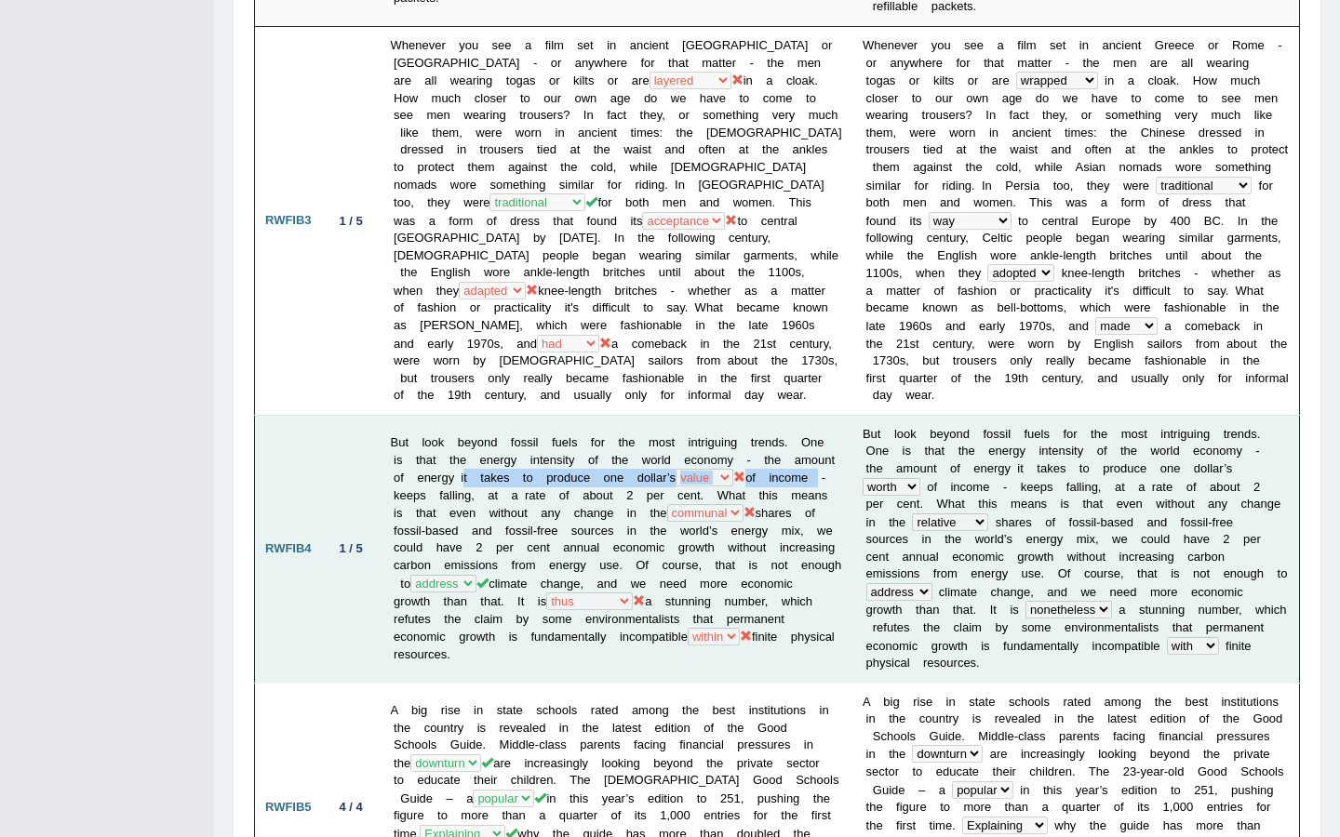
drag, startPoint x: 519, startPoint y: 433, endPoint x: 443, endPoint y: 453, distance: 79.0
click at [443, 453] on td "But look beyond fossil fuels for the most intriguing trends. One is that the en…" at bounding box center [616, 549] width 472 height 268
copy td "t takes to produce one dollar’s plenty money value worth of income"
click at [687, 443] on td "But look beyond fossil fuels for the most intriguing trends. One is that the en…" at bounding box center [616, 549] width 472 height 268
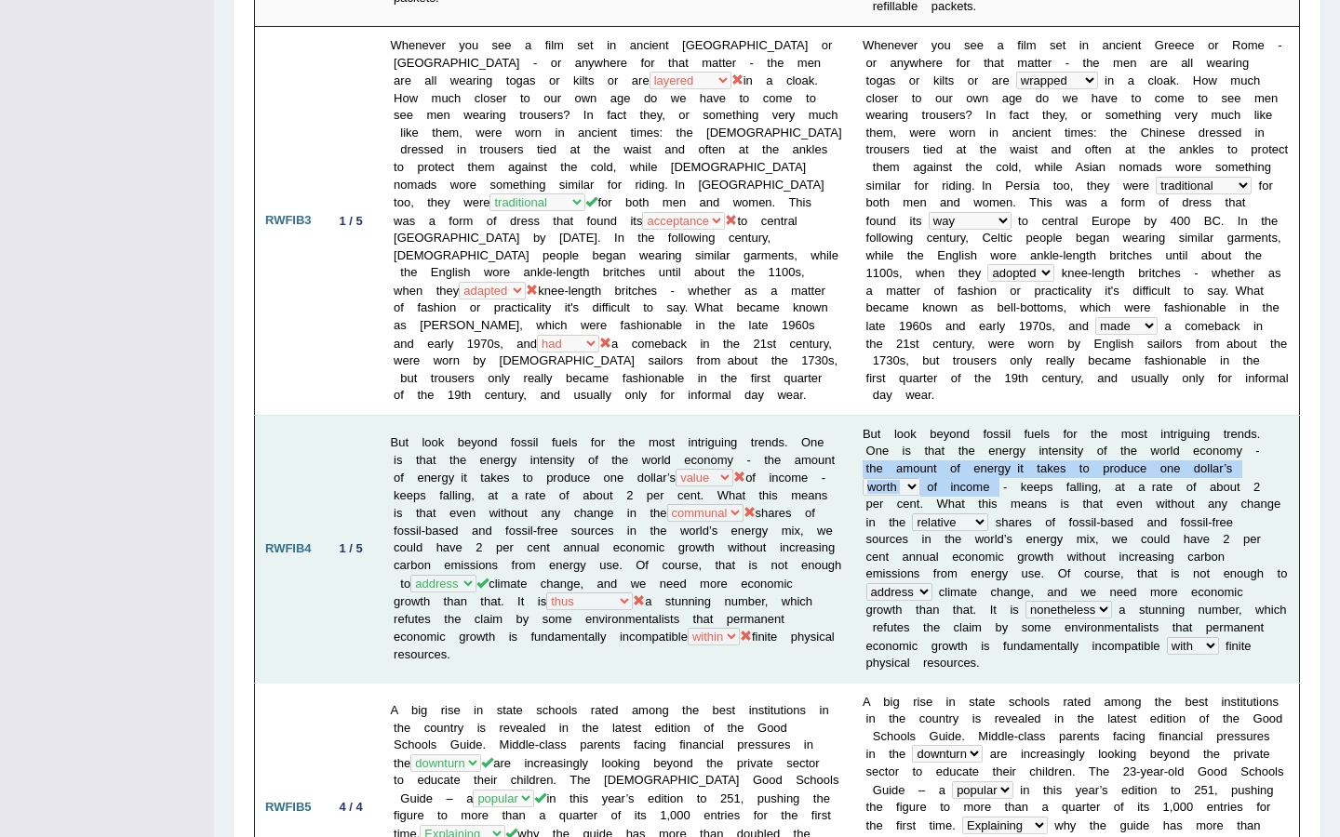
drag, startPoint x: 1261, startPoint y: 417, endPoint x: 902, endPoint y: 452, distance: 360.8
click at [902, 452] on td "B u t l o o k b e y o n d f o s s i l f u e l s f o r t h e m o s t i n t r i g…" at bounding box center [1075, 549] width 447 height 268
copy td "t h e a m o u n t o f e n e r g y i t t a k e s t o p r o d u c e o n e d o l l…"
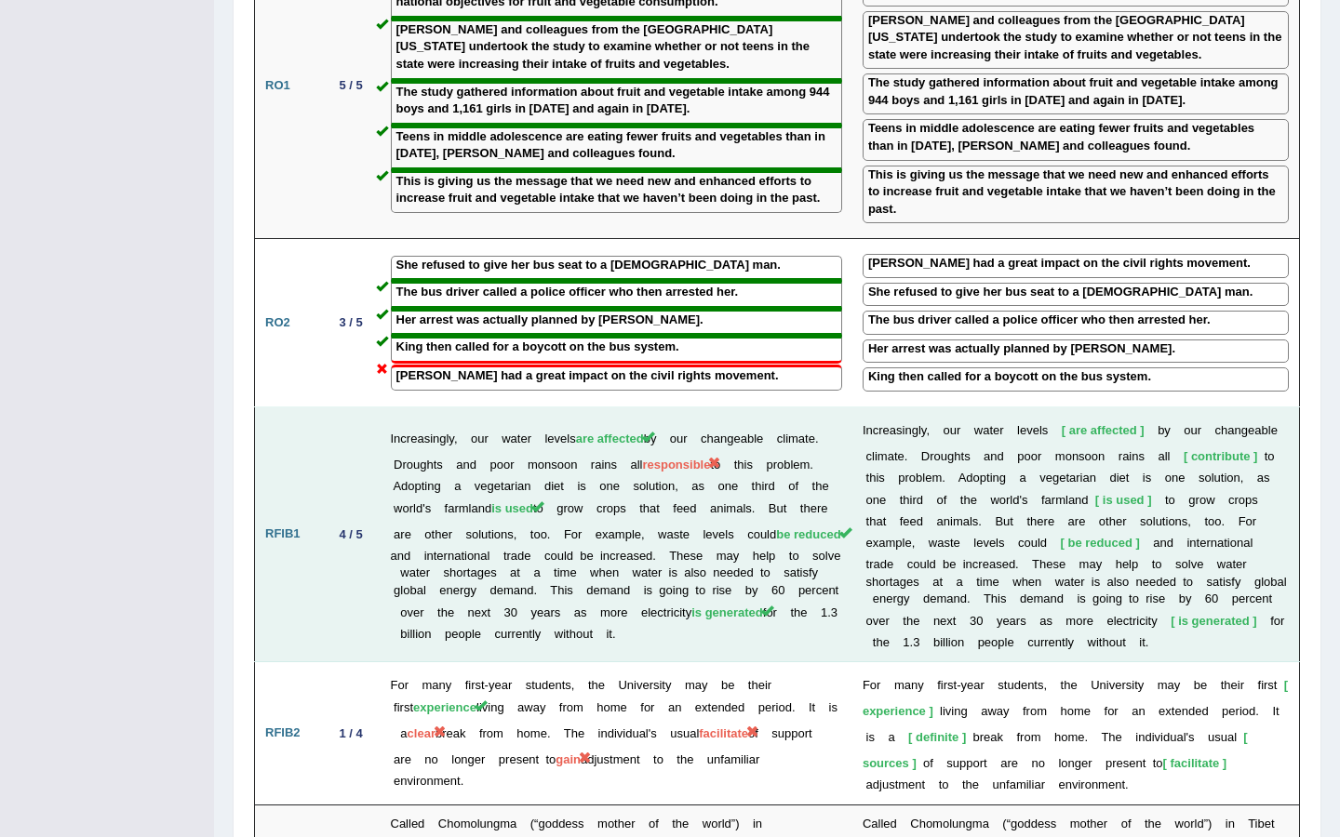
scroll to position [2390, 0]
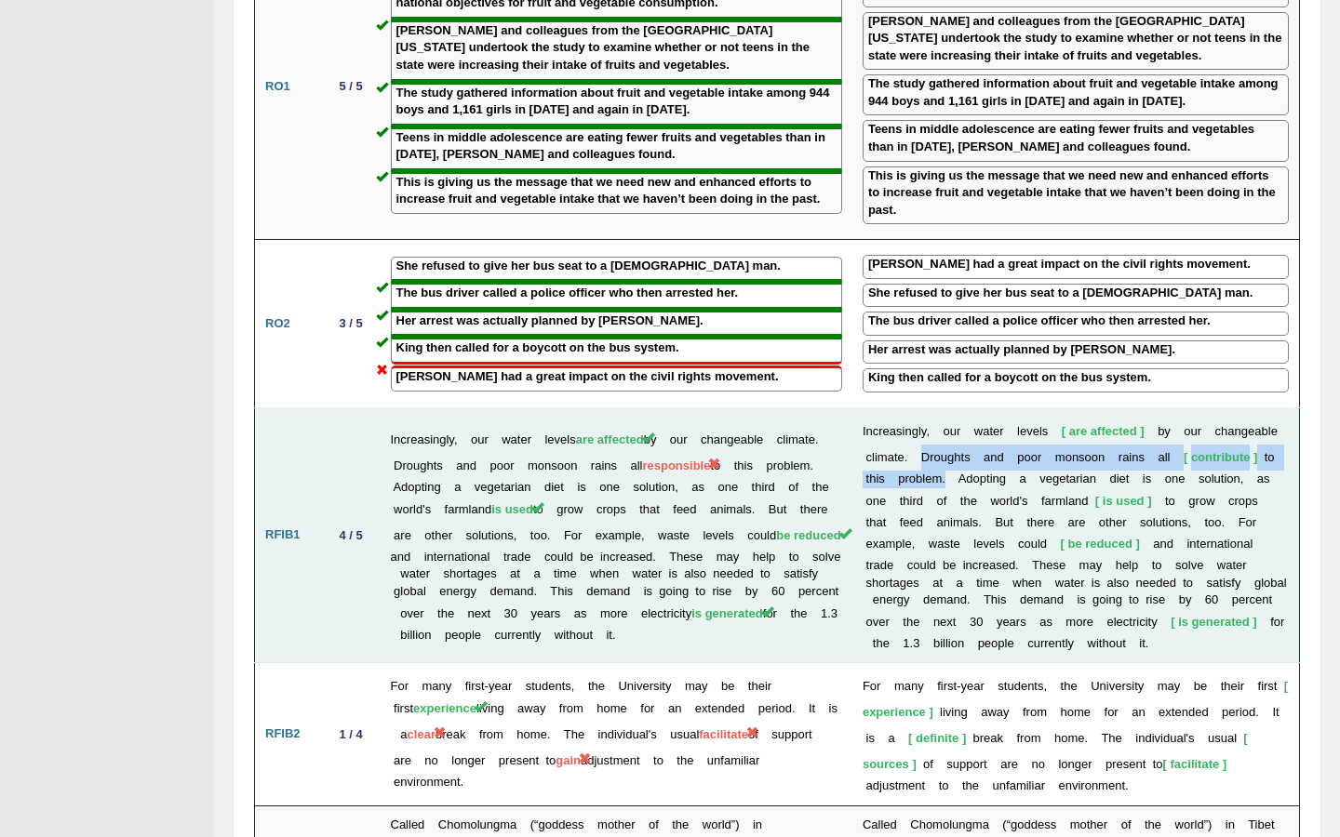
drag, startPoint x: 913, startPoint y: 378, endPoint x: 936, endPoint y: 397, distance: 30.4
click at [936, 408] on td "I n c r e a s i n g l y , o u r w a t e r l e v e l s are affected b y o u r c …" at bounding box center [1075, 535] width 447 height 255
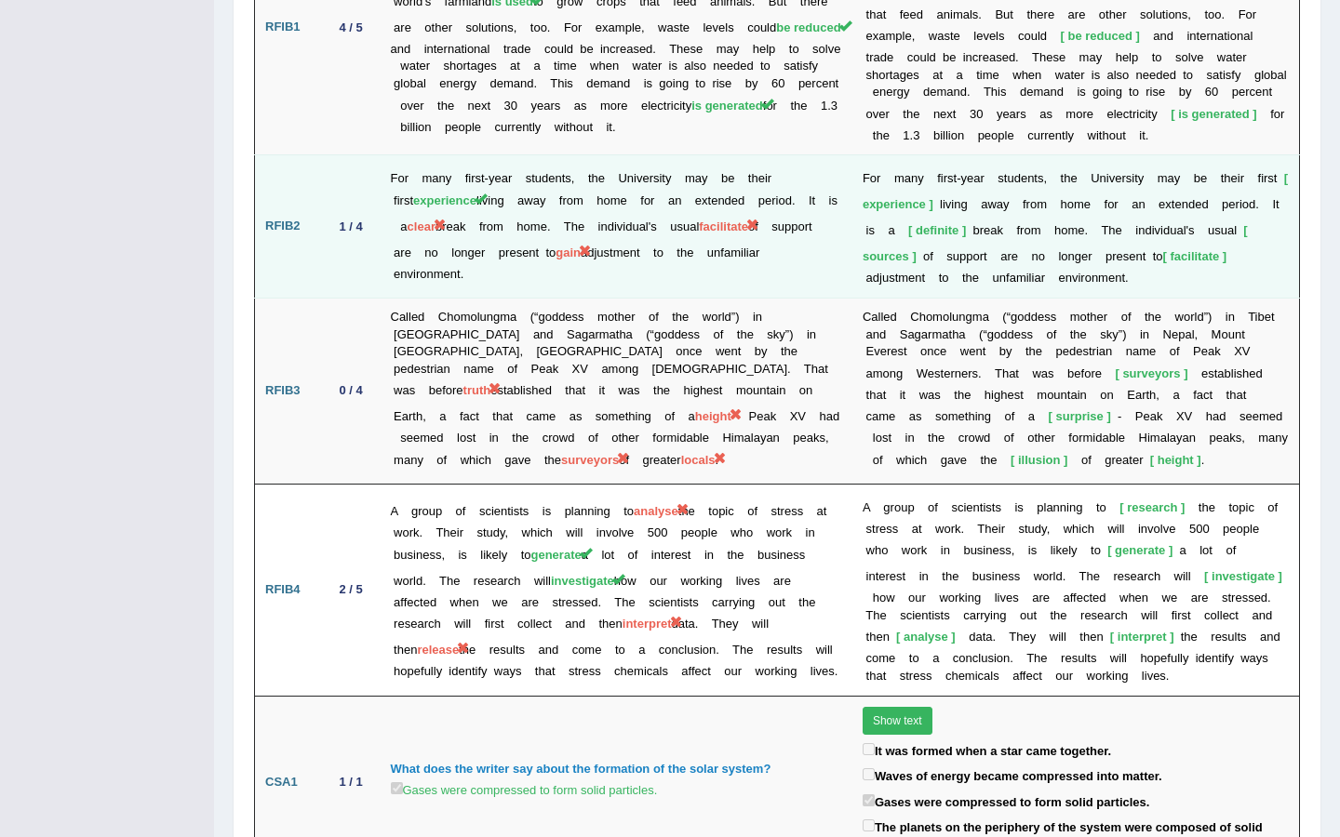
scroll to position [2909, 0]
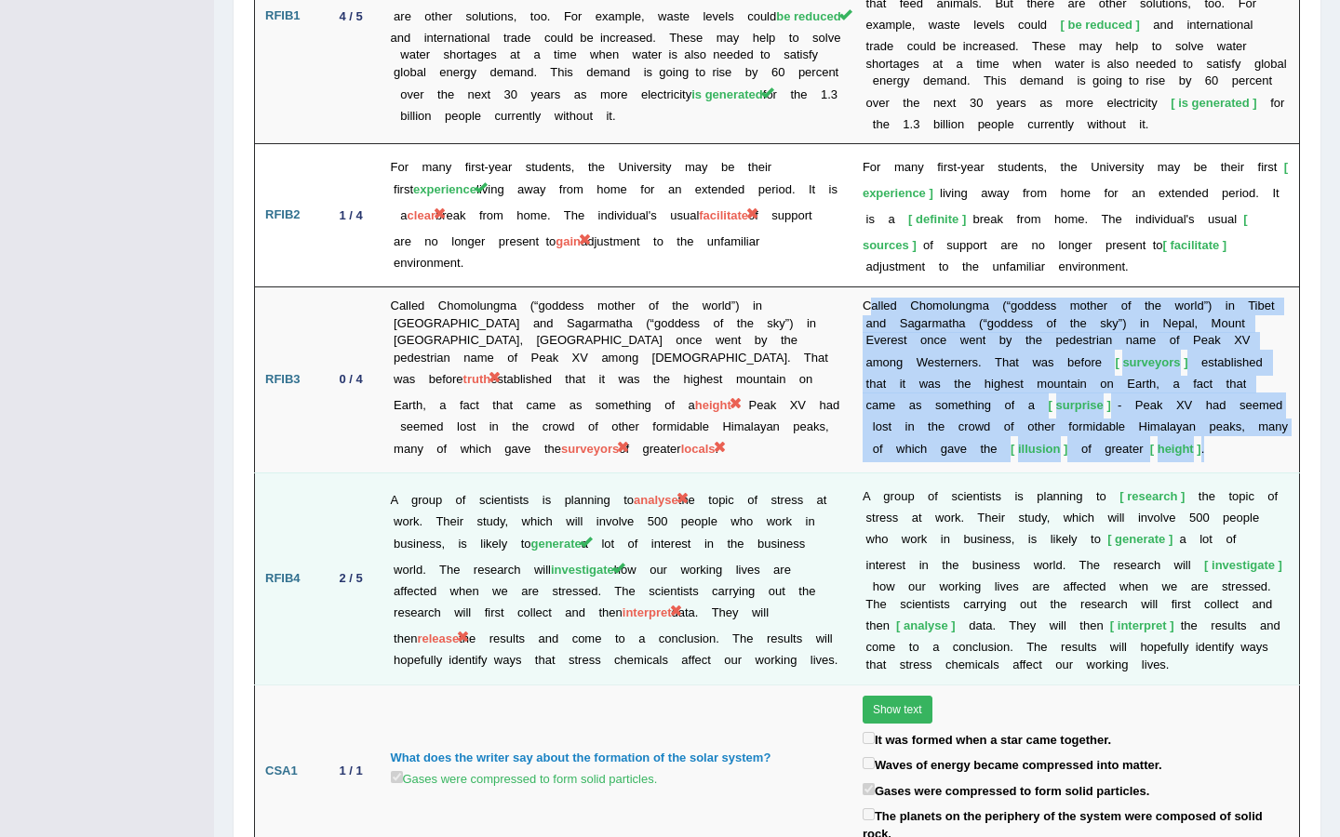
drag, startPoint x: 858, startPoint y: 227, endPoint x: 930, endPoint y: 402, distance: 189.4
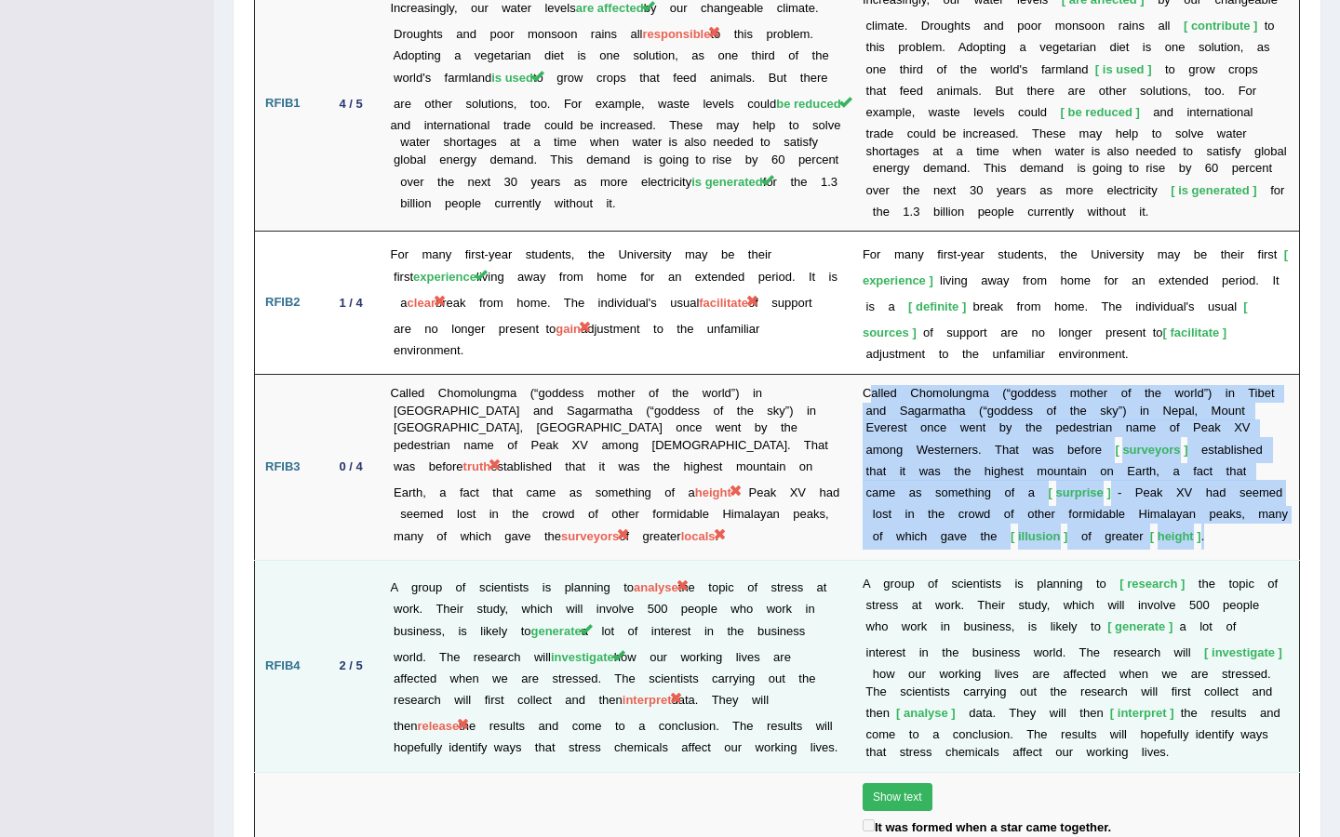
scroll to position [2819, 0]
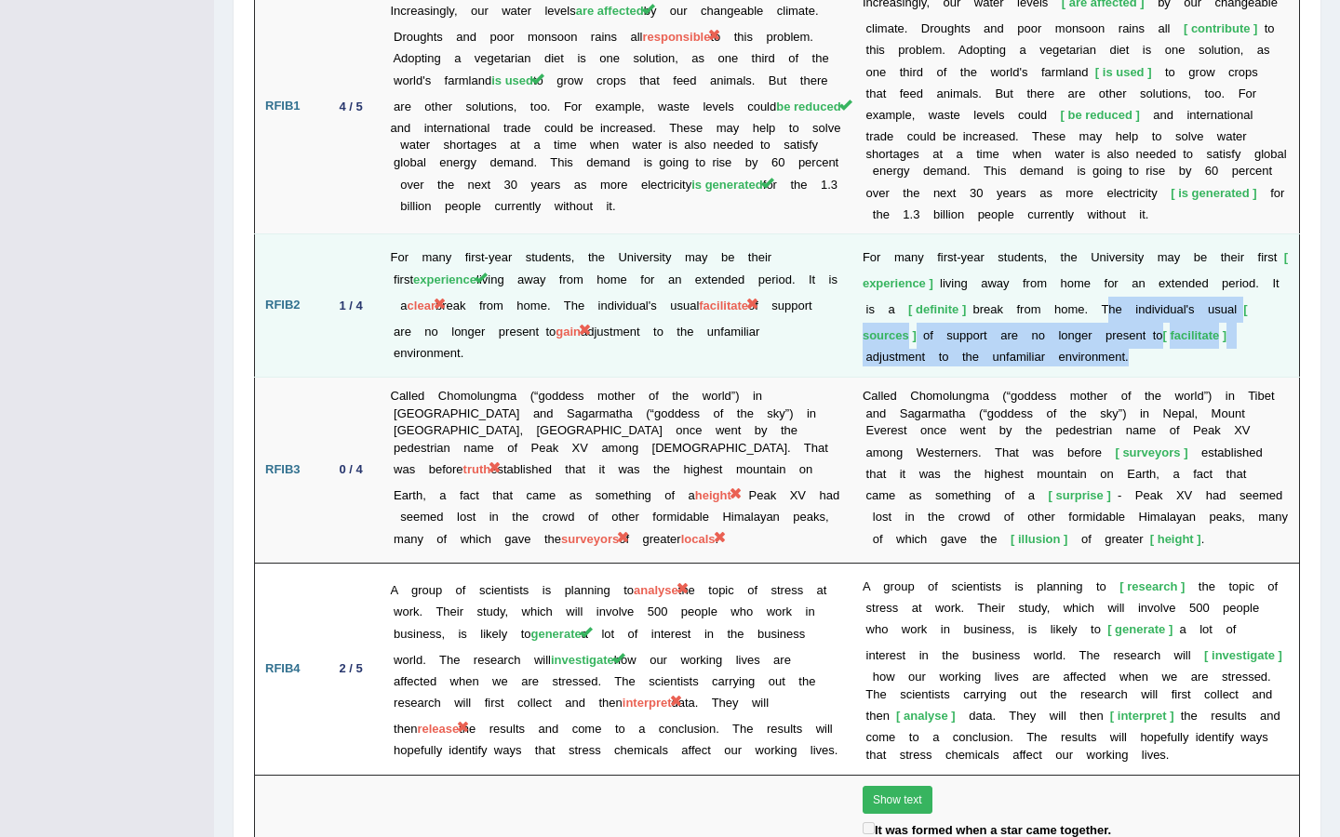
drag, startPoint x: 1096, startPoint y: 225, endPoint x: 1234, endPoint y: 286, distance: 150.4
click at [1234, 286] on td "F o r m a n y f i r s t - y e a r s t u d e n t s , t h e U n i v e r s i t y m…" at bounding box center [1075, 305] width 447 height 143
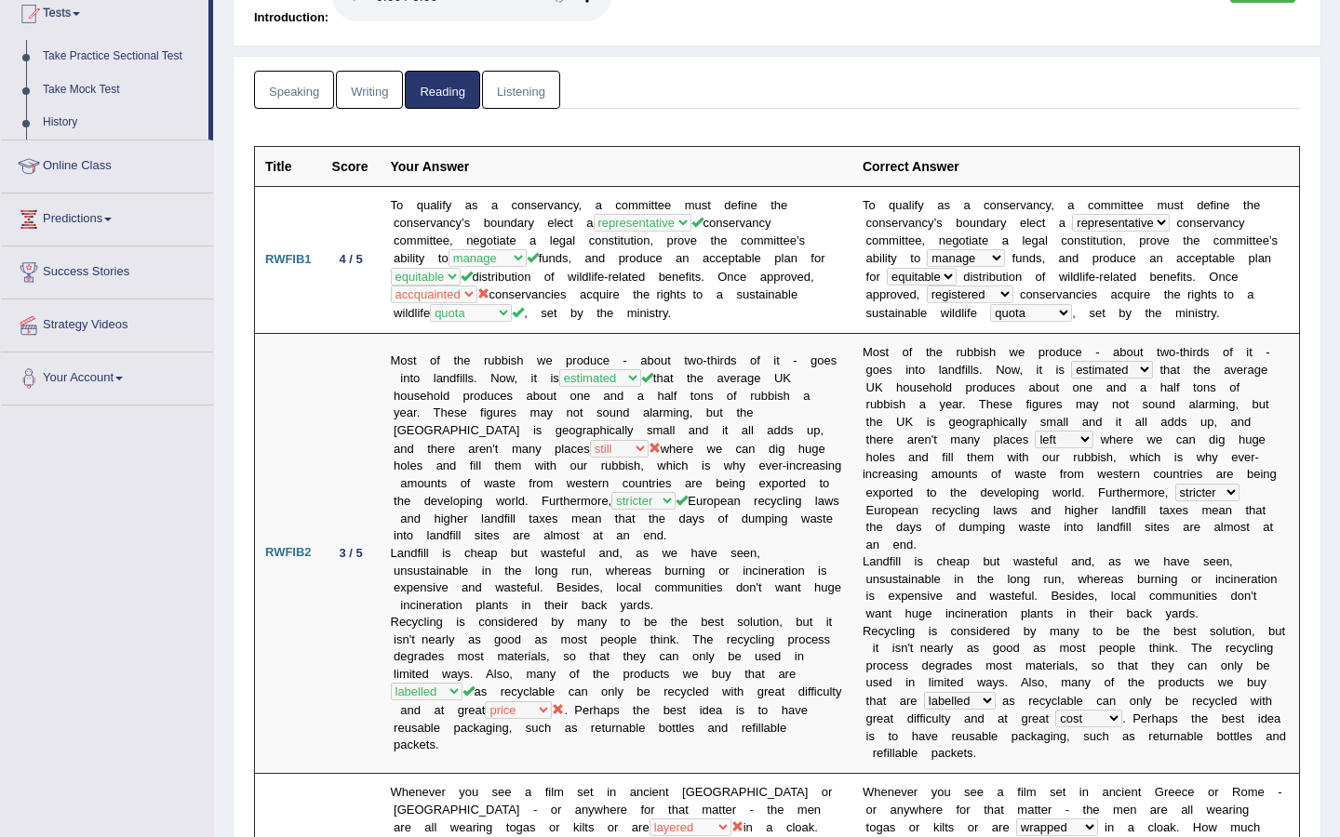
scroll to position [0, 0]
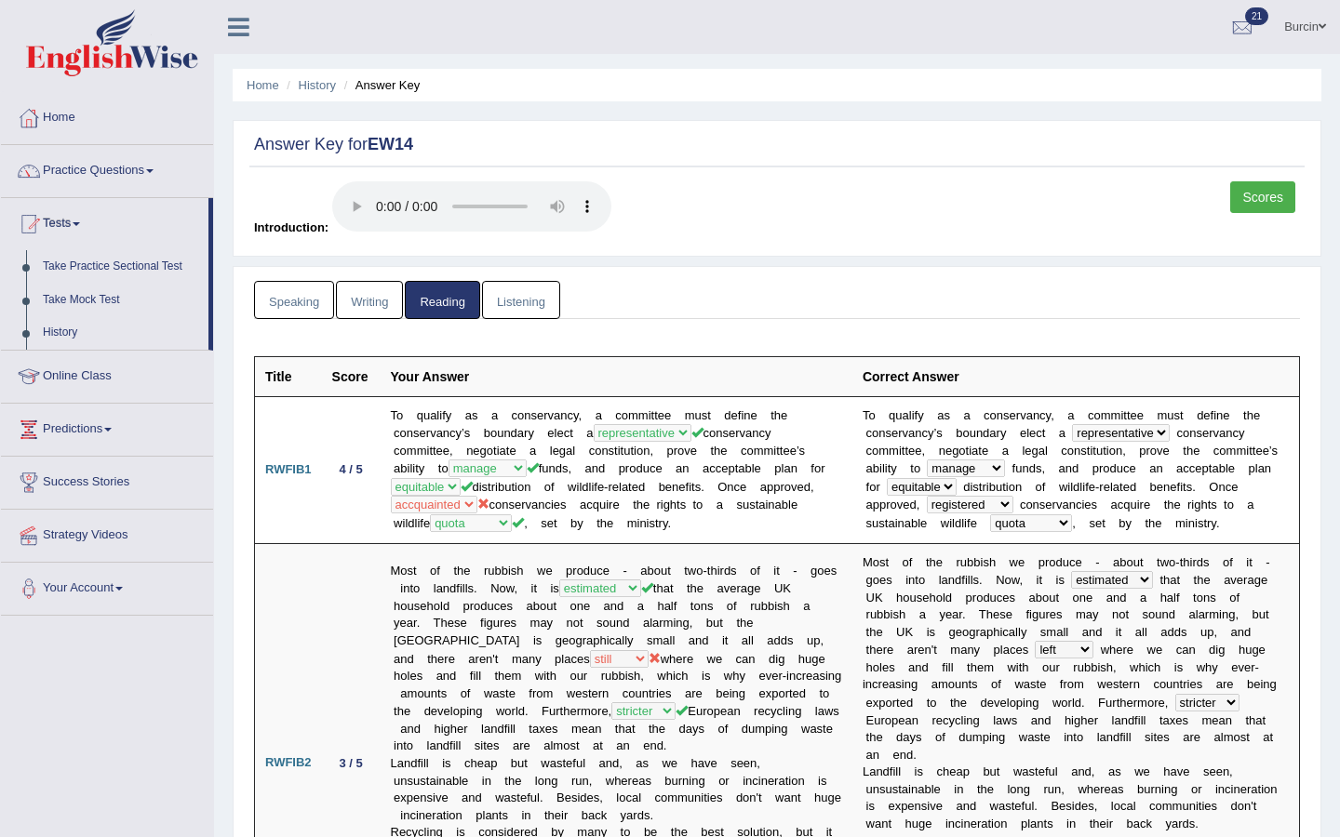
click at [384, 305] on link "Writing" at bounding box center [369, 300] width 67 height 38
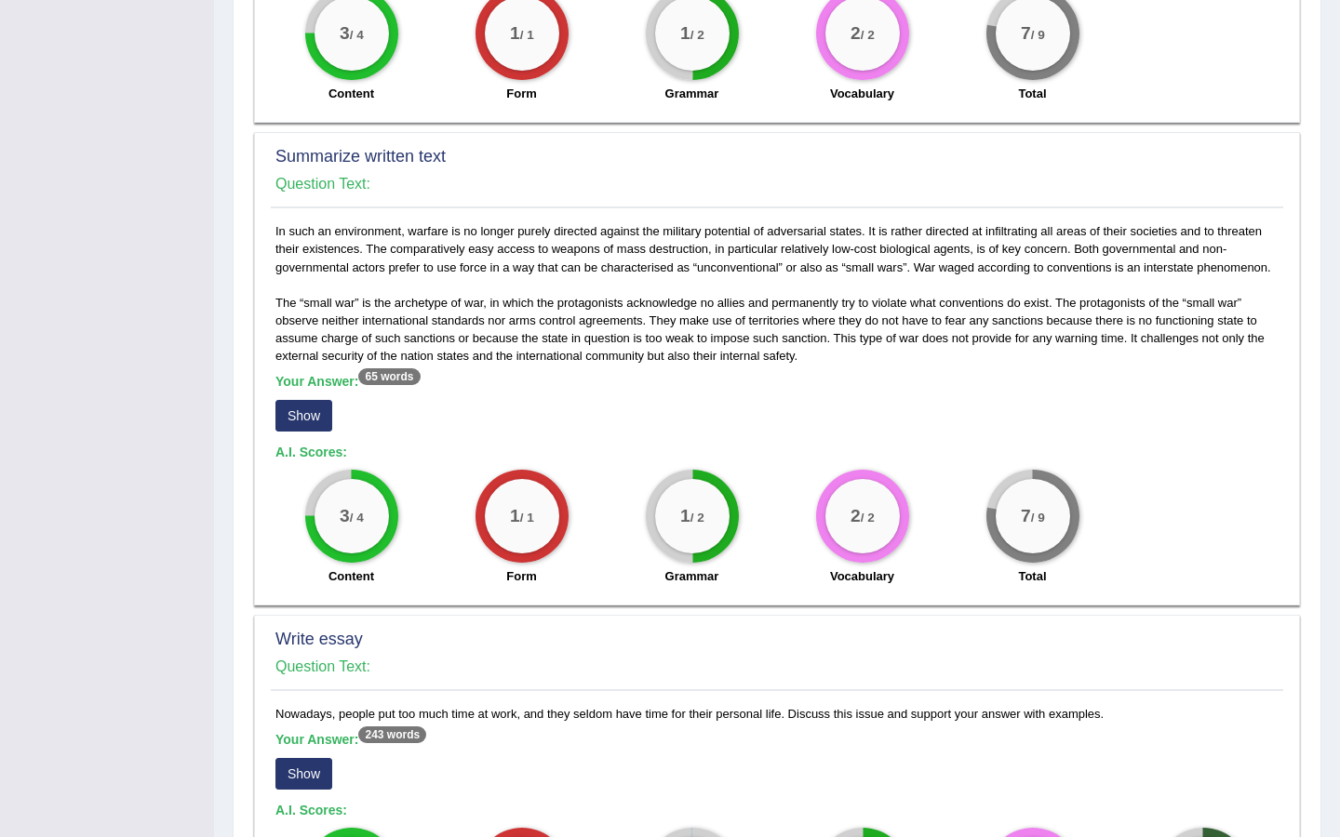
scroll to position [768, 0]
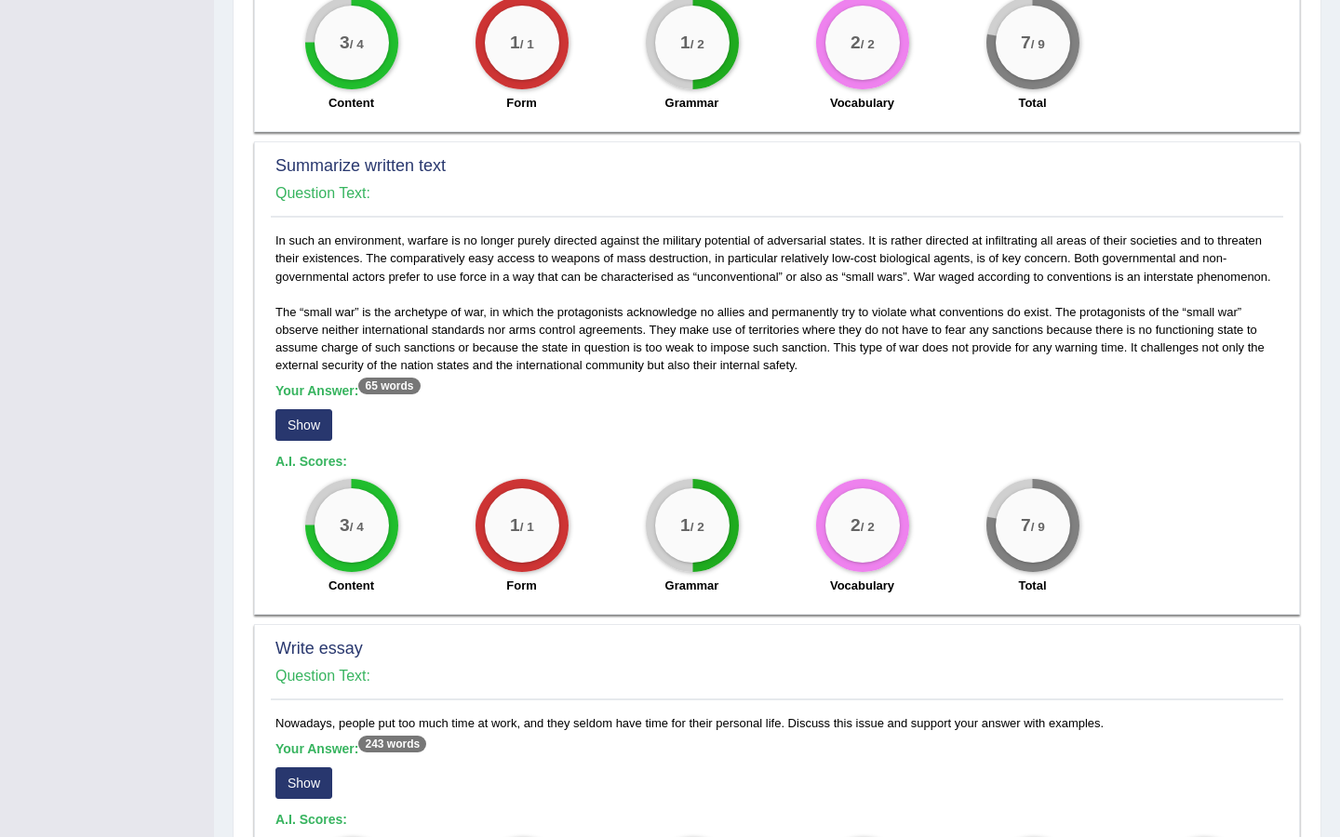
click at [300, 422] on button "Show" at bounding box center [303, 425] width 57 height 32
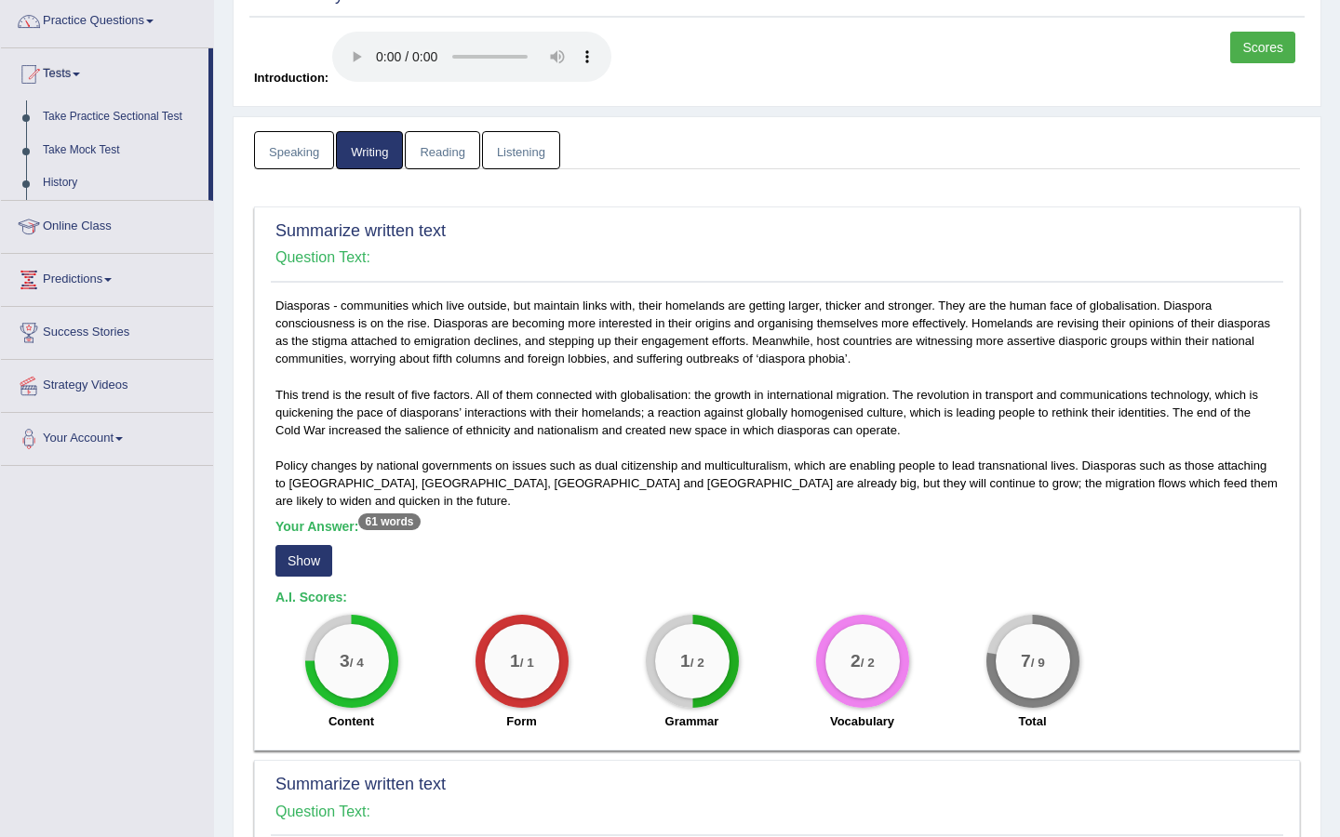
scroll to position [167, 0]
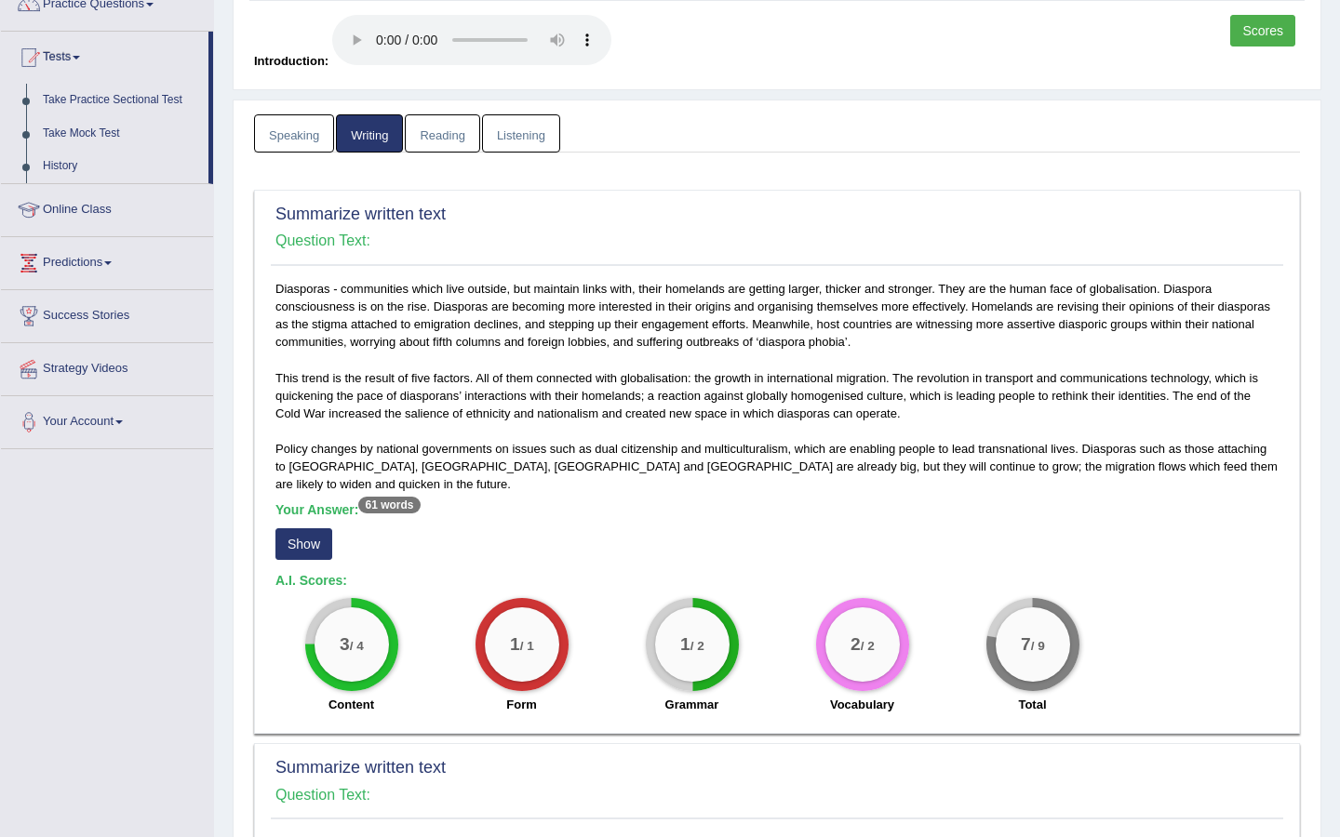
click at [317, 528] on button "Show" at bounding box center [303, 544] width 57 height 32
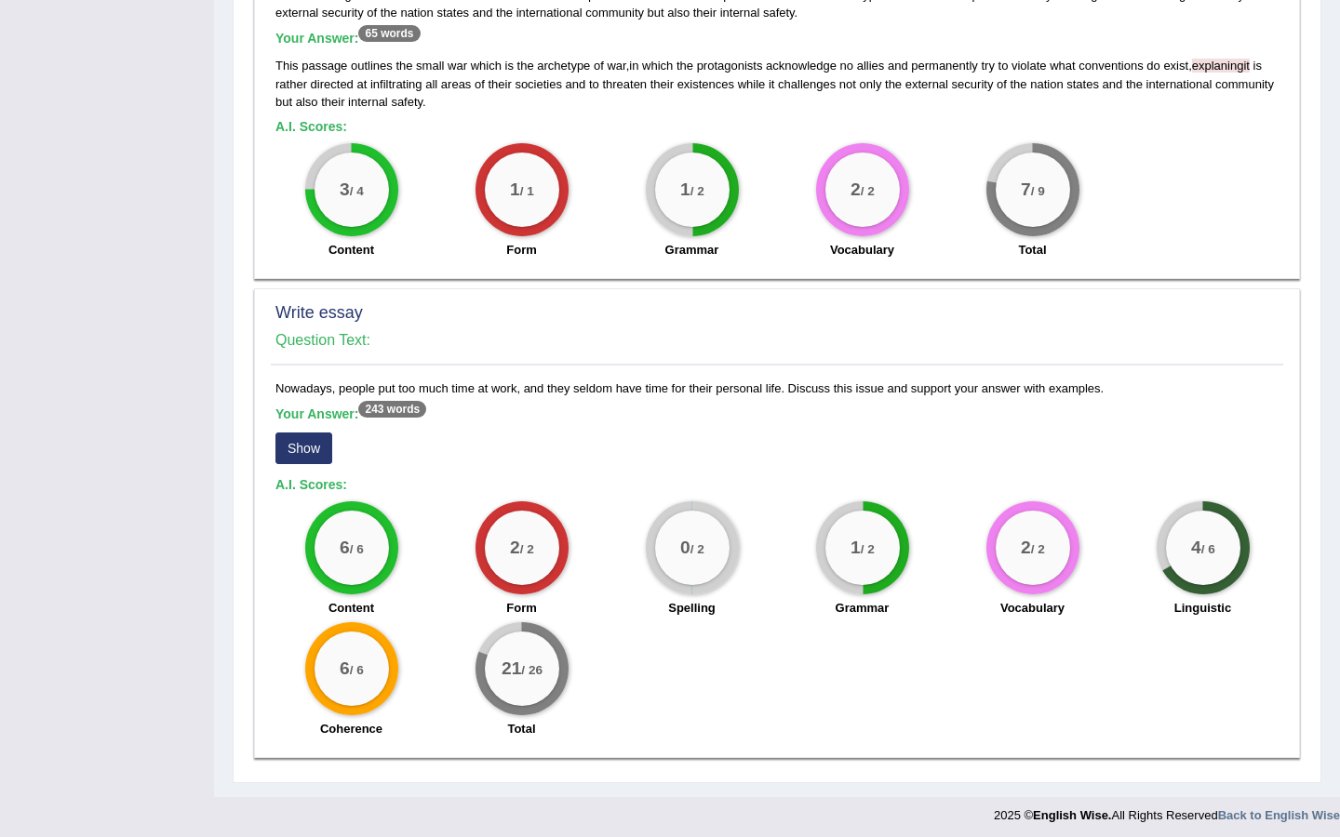
scroll to position [1144, 0]
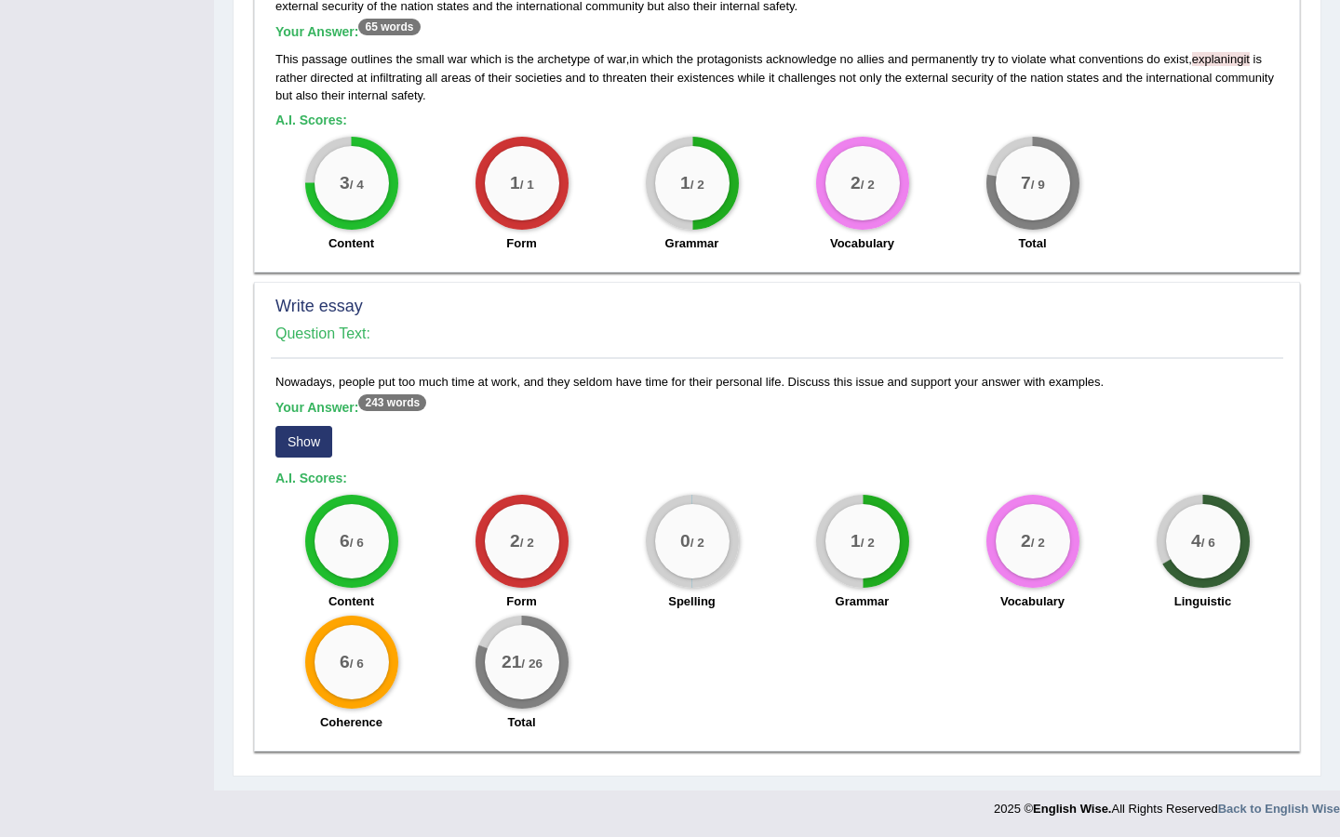
click at [305, 443] on button "Show" at bounding box center [303, 442] width 57 height 32
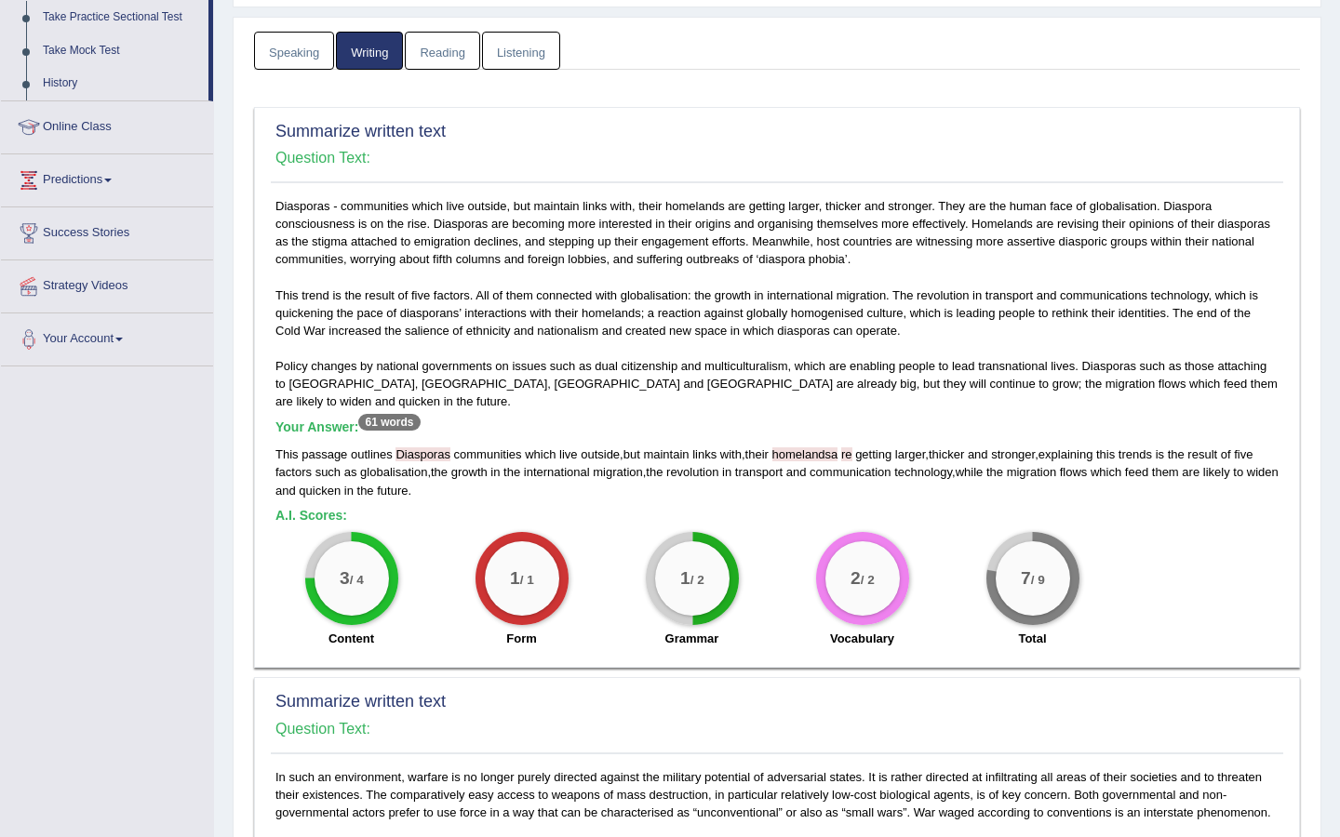
scroll to position [0, 0]
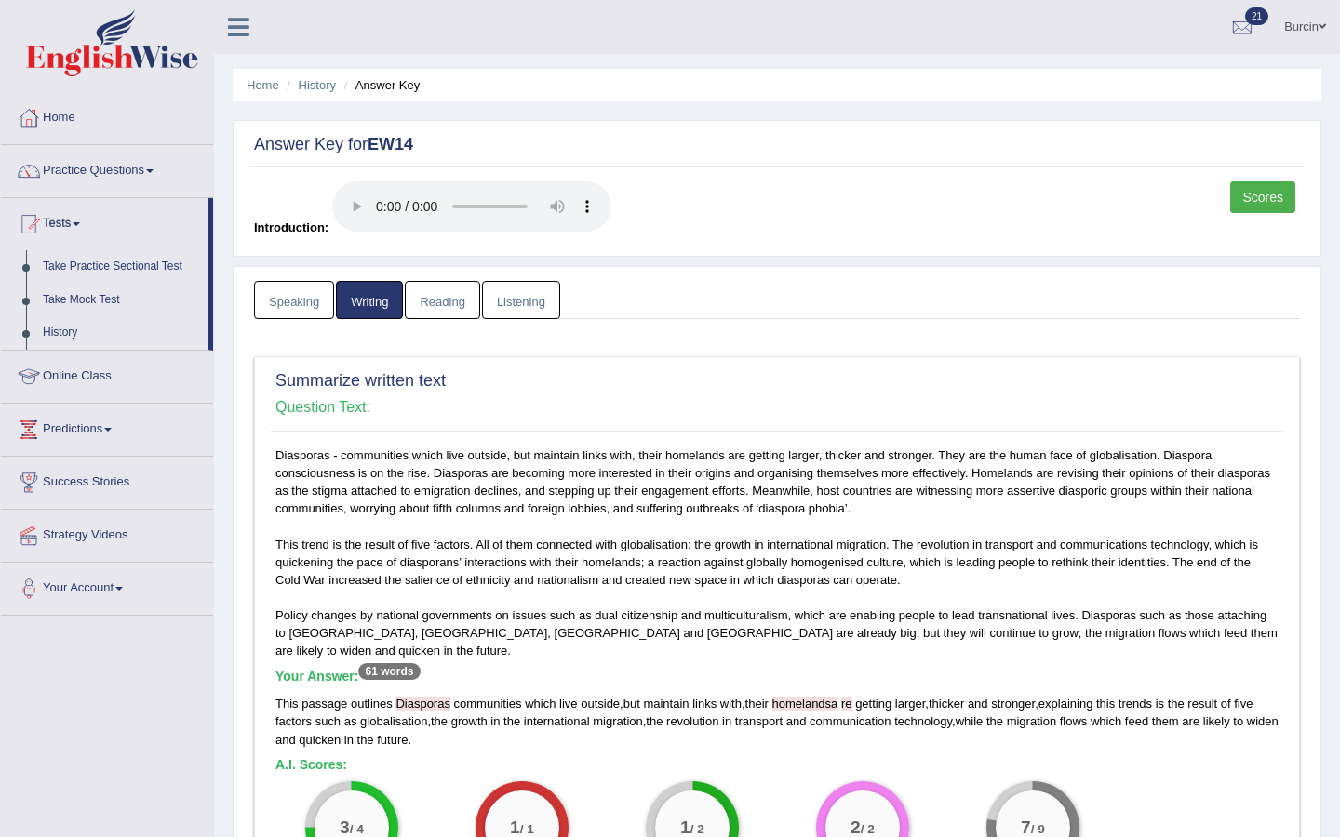
click at [308, 300] on link "Speaking" at bounding box center [294, 300] width 80 height 38
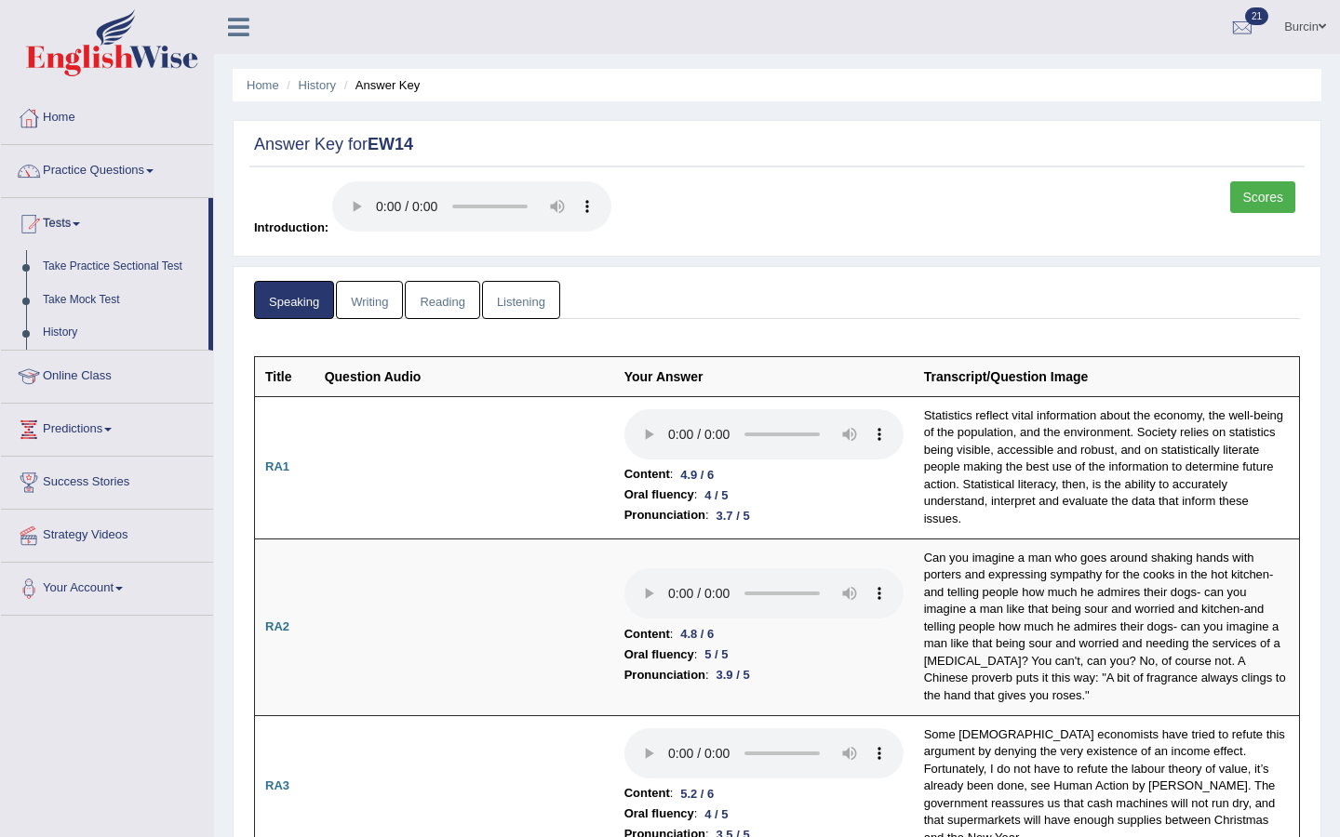
click at [1261, 207] on link "Scores" at bounding box center [1262, 197] width 65 height 32
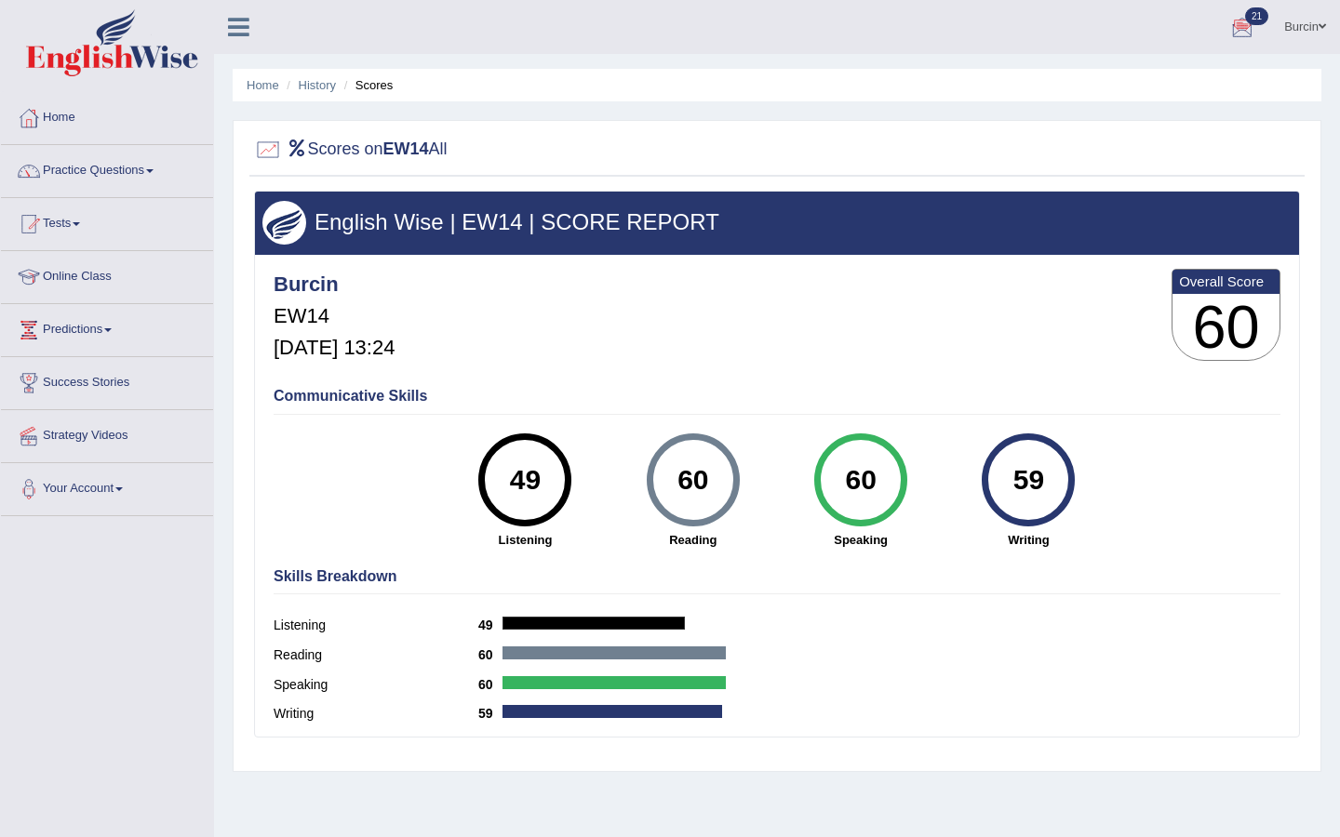
drag, startPoint x: 1256, startPoint y: 14, endPoint x: 1256, endPoint y: 728, distance: 714.5
click at [1238, 29] on div at bounding box center [1242, 28] width 28 height 28
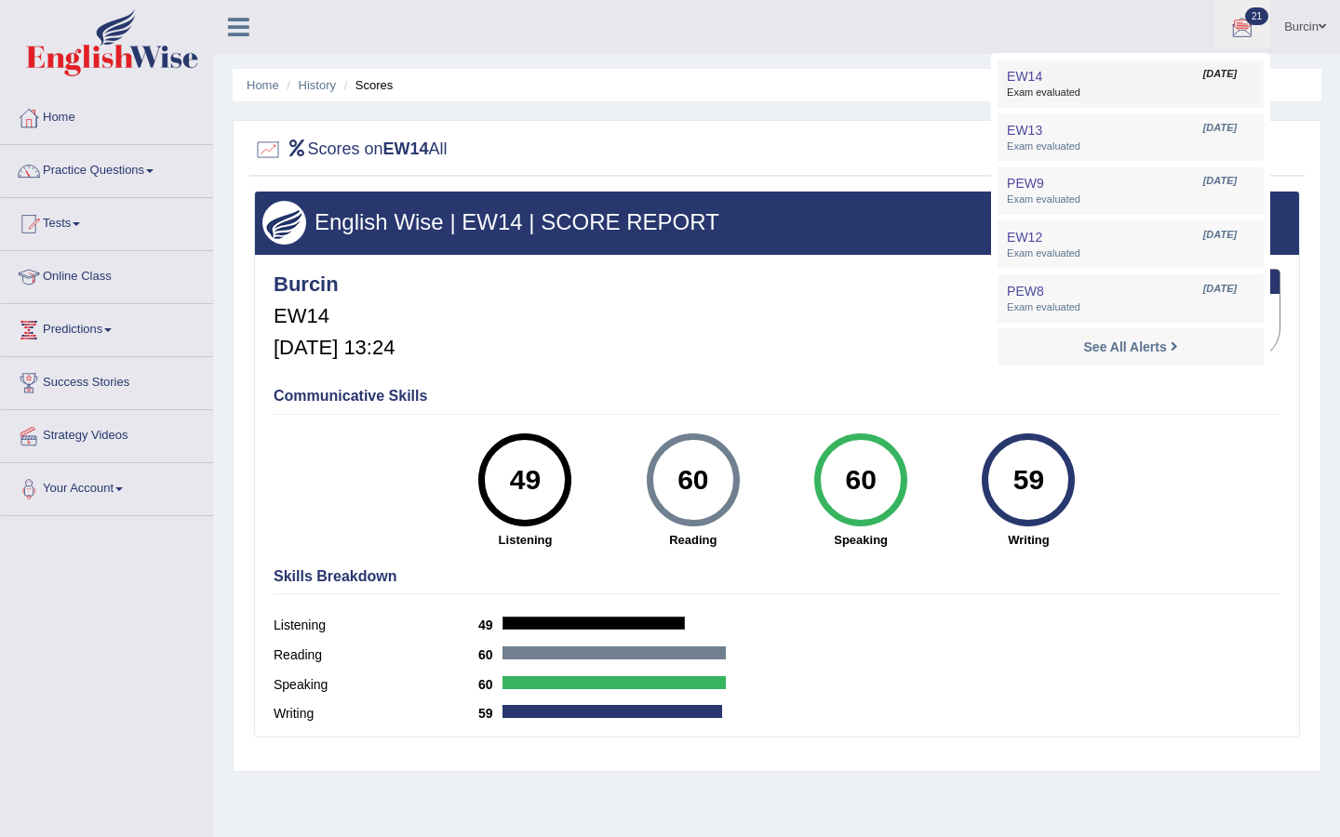
click at [1142, 89] on span "Exam evaluated" at bounding box center [1130, 93] width 247 height 15
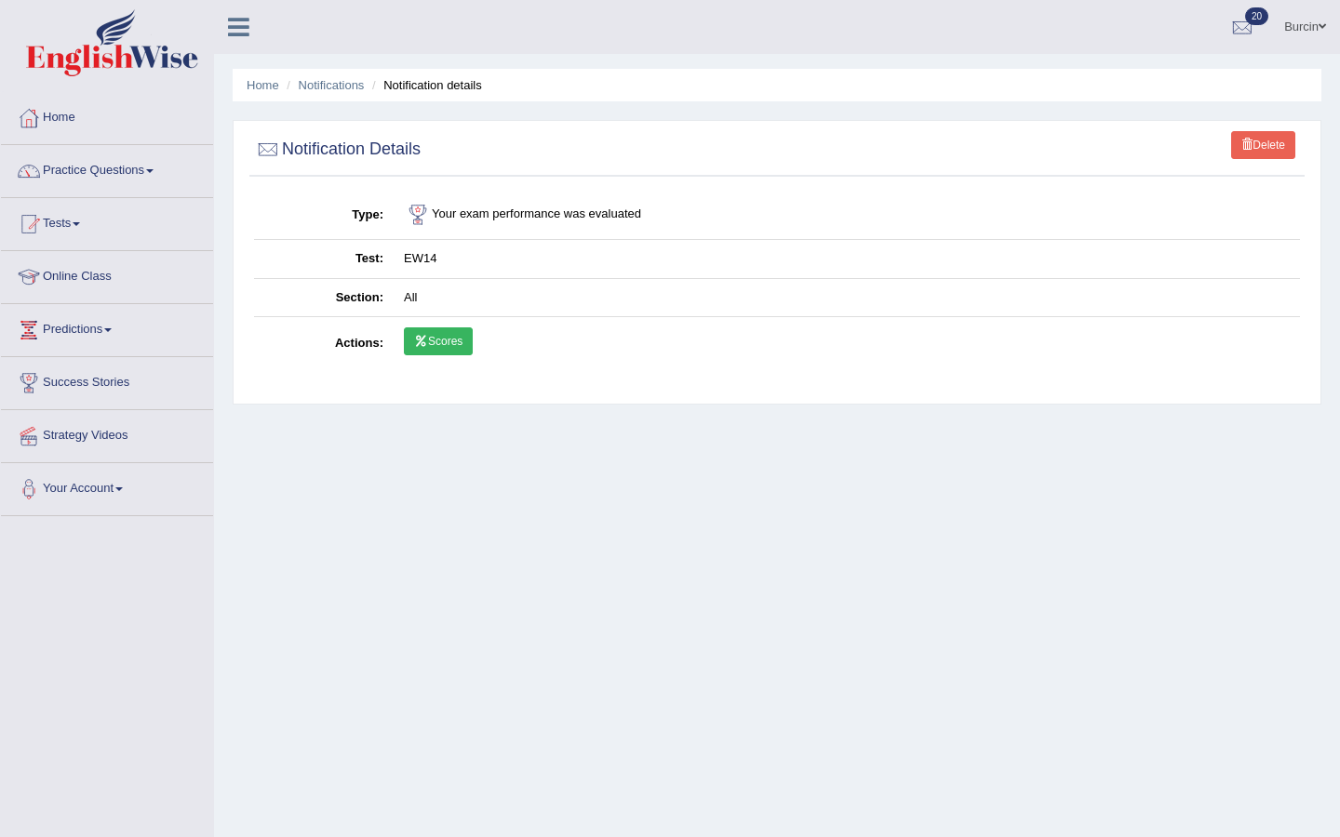
click at [425, 342] on icon at bounding box center [421, 341] width 14 height 11
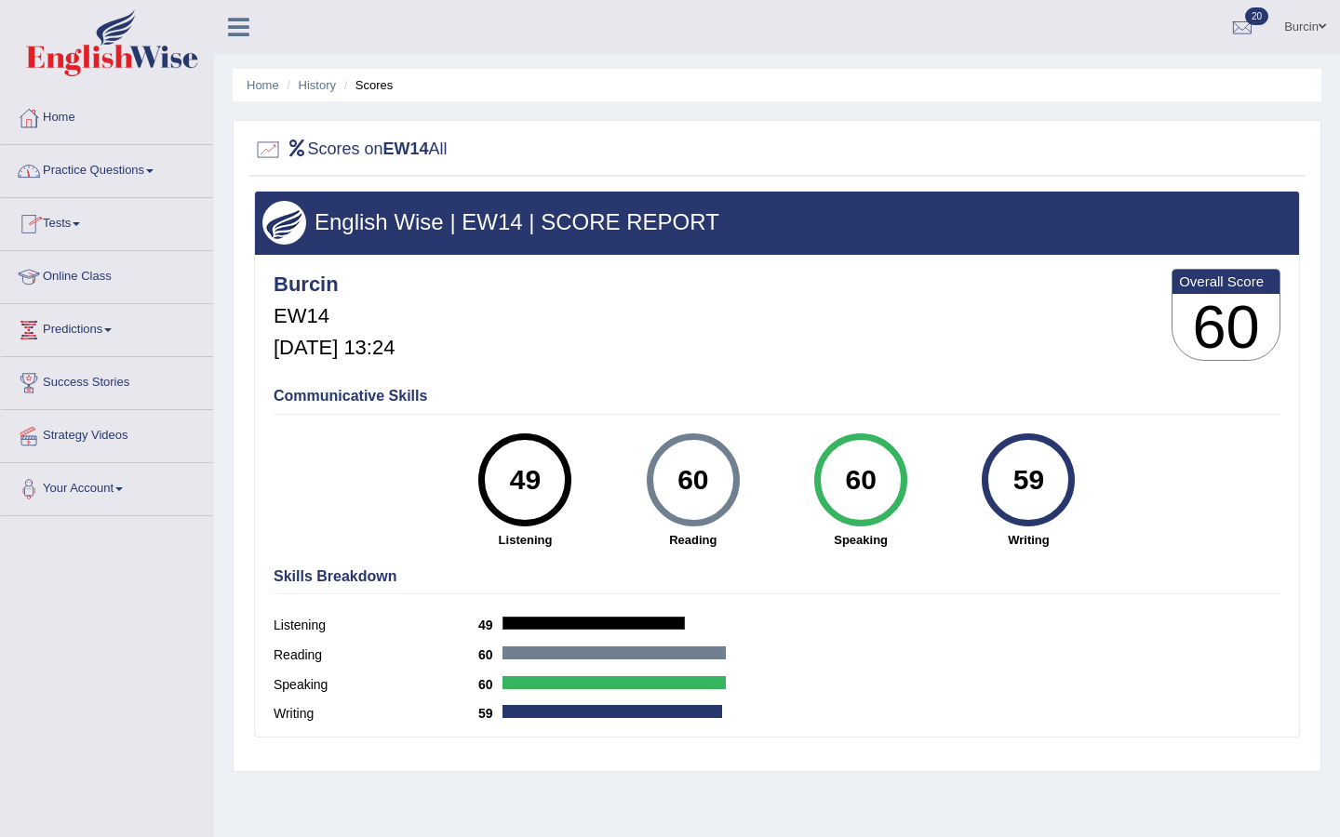
click at [85, 219] on link "Tests" at bounding box center [107, 221] width 212 height 47
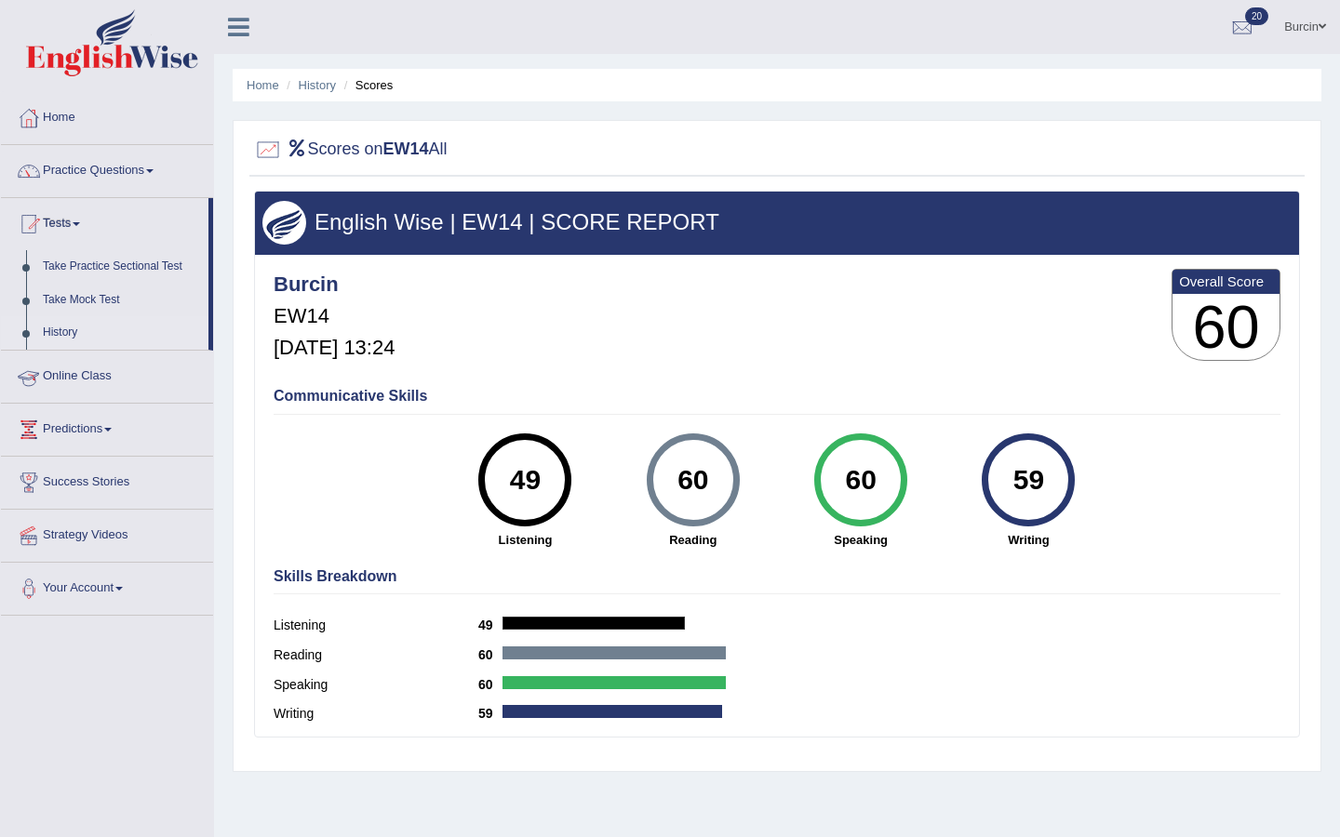
click at [63, 340] on link "History" at bounding box center [121, 332] width 174 height 33
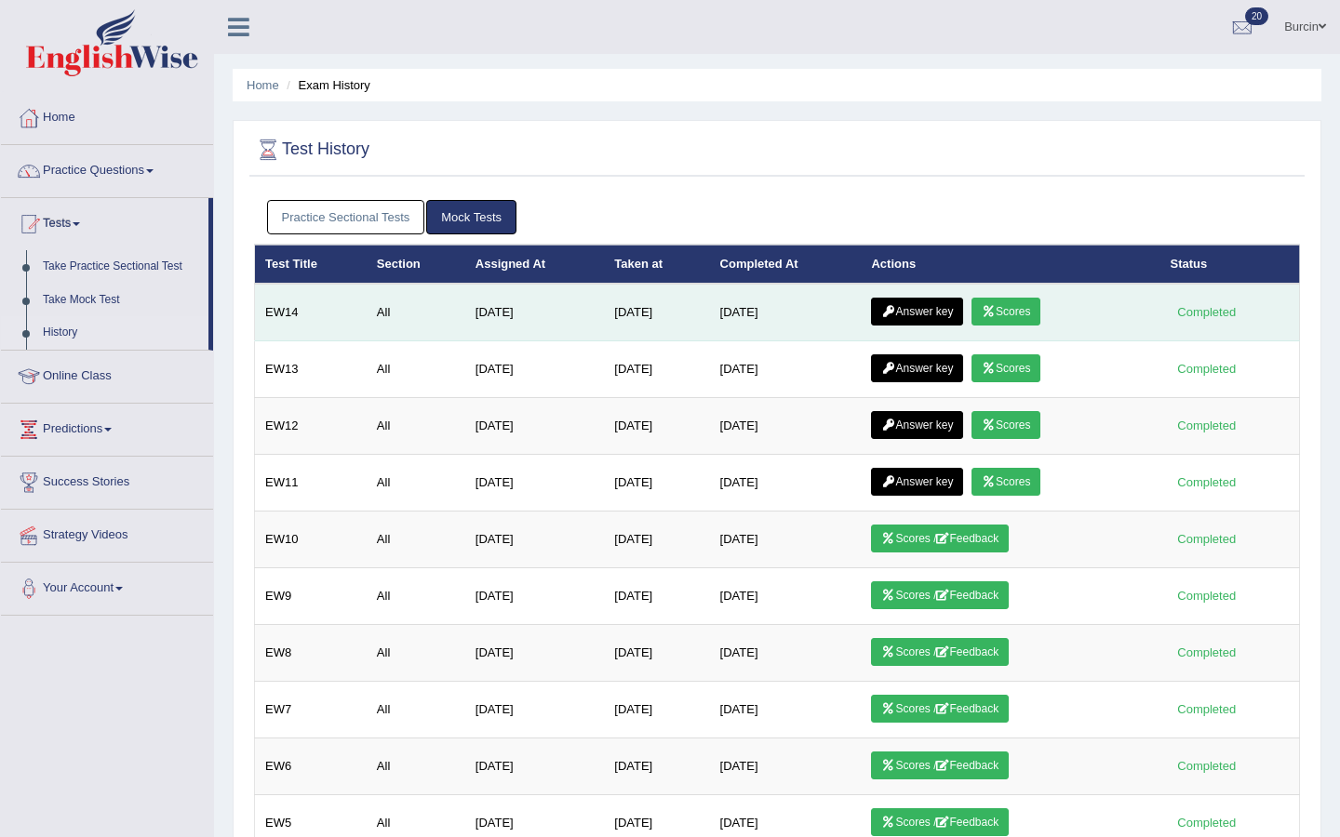
click at [934, 308] on link "Answer key" at bounding box center [917, 312] width 92 height 28
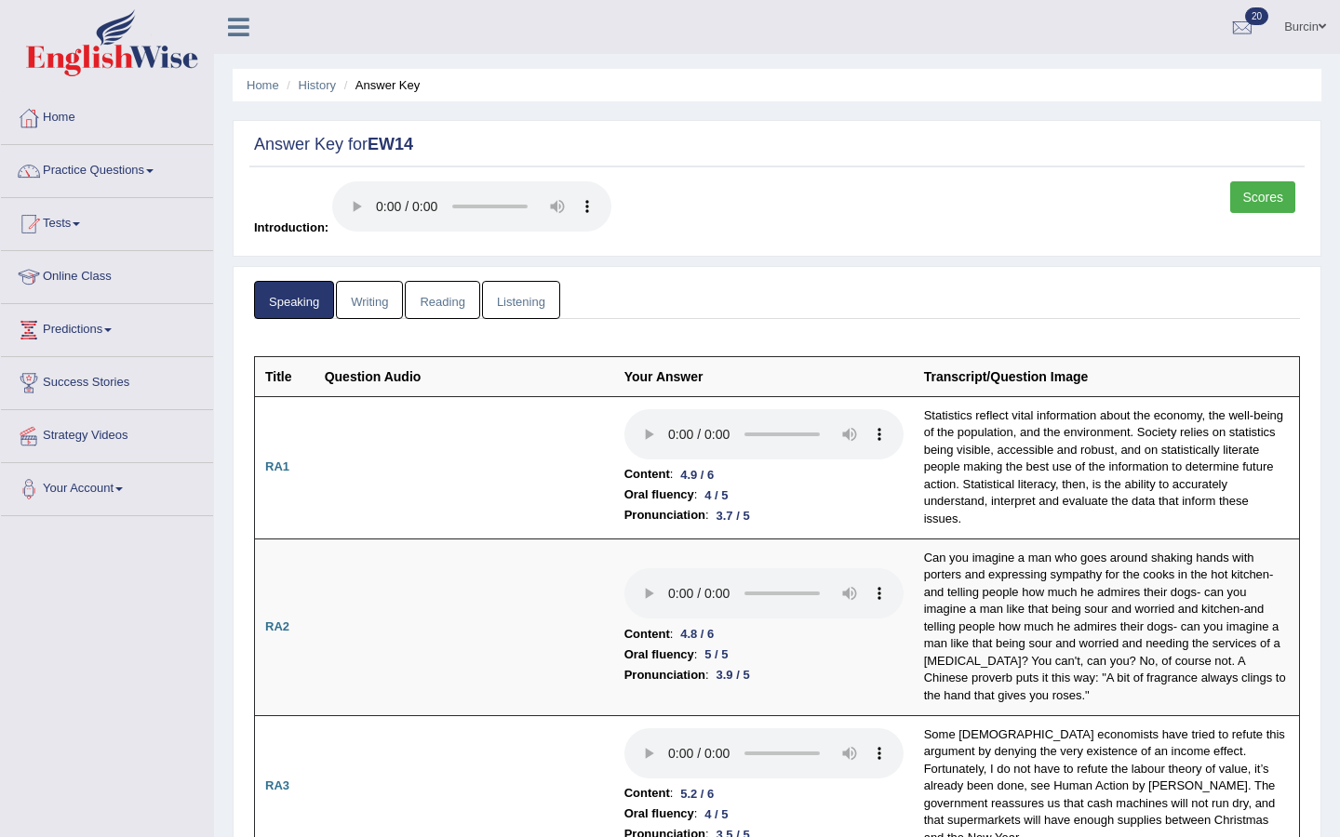
click at [522, 295] on link "Listening" at bounding box center [521, 300] width 78 height 38
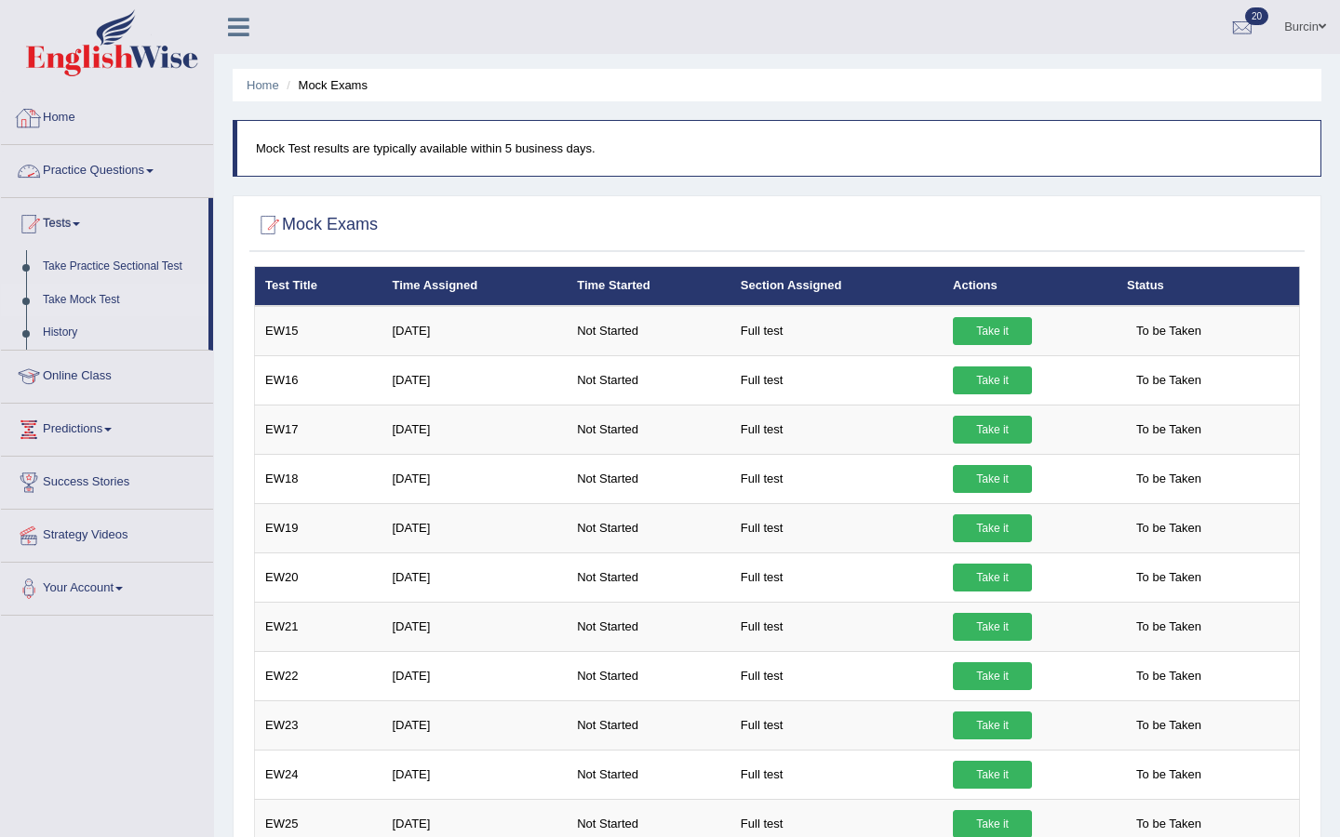
click at [87, 115] on link "Home" at bounding box center [107, 115] width 212 height 47
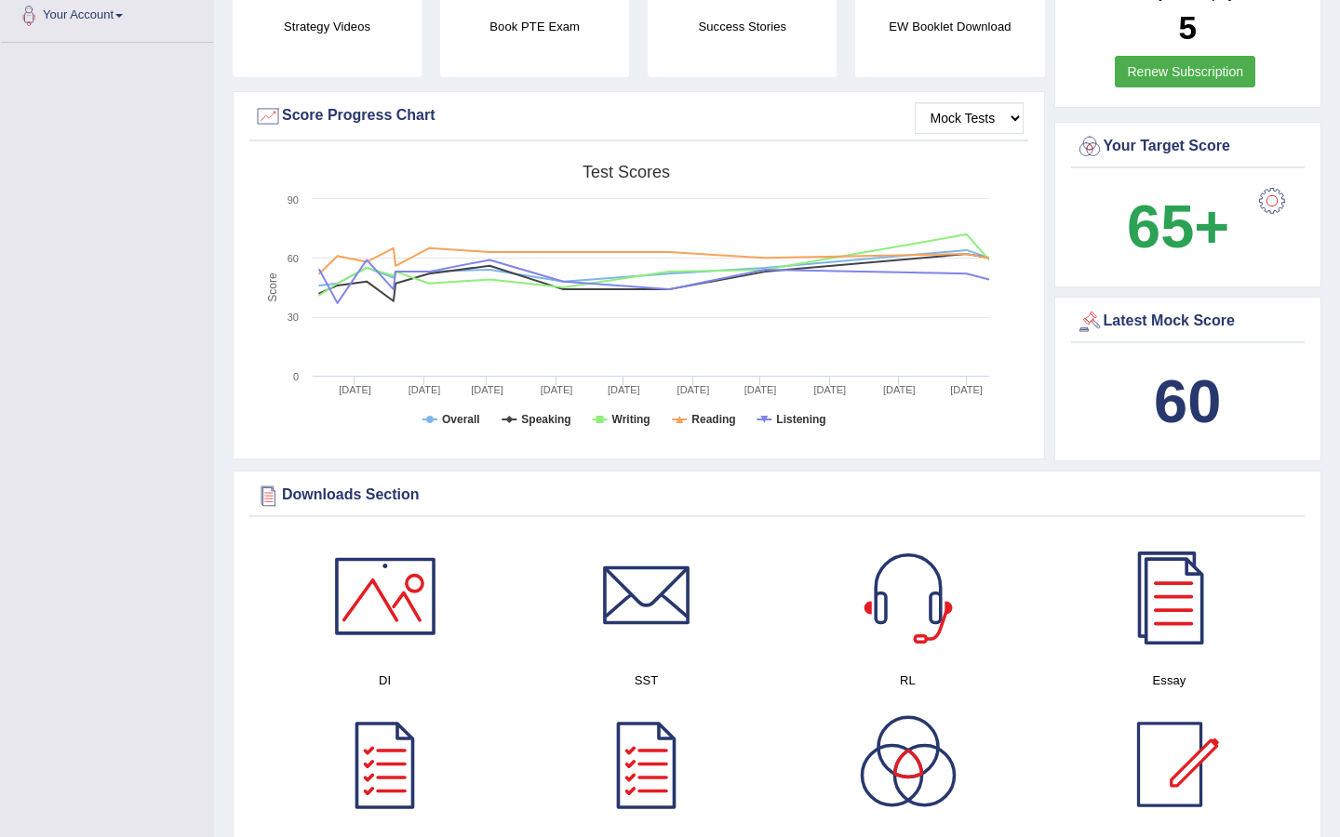
scroll to position [476, 0]
